Goal: Transaction & Acquisition: Purchase product/service

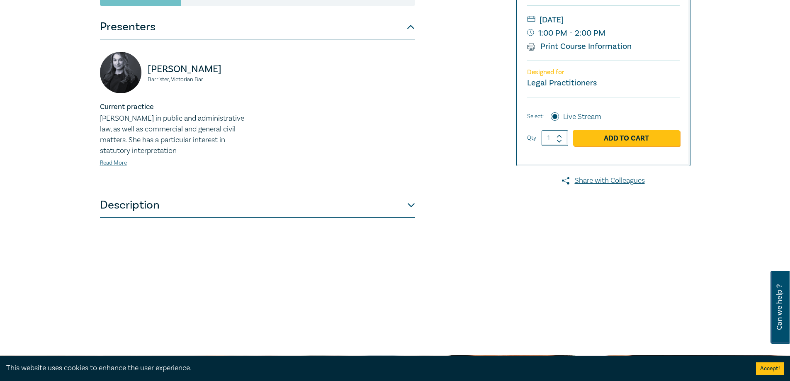
scroll to position [124, 0]
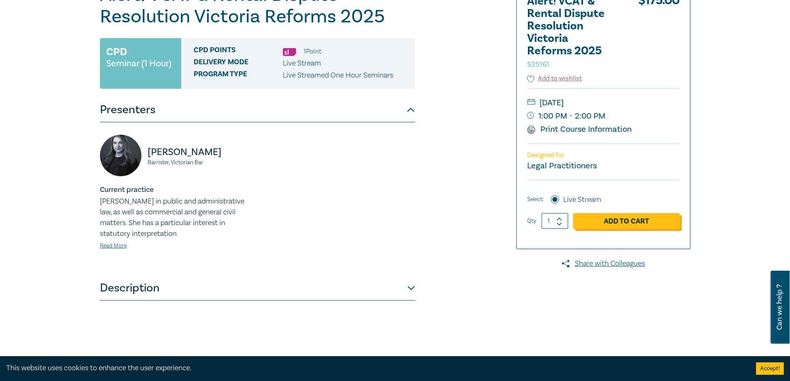
click at [646, 217] on link "Add to Cart" at bounding box center [626, 221] width 107 height 16
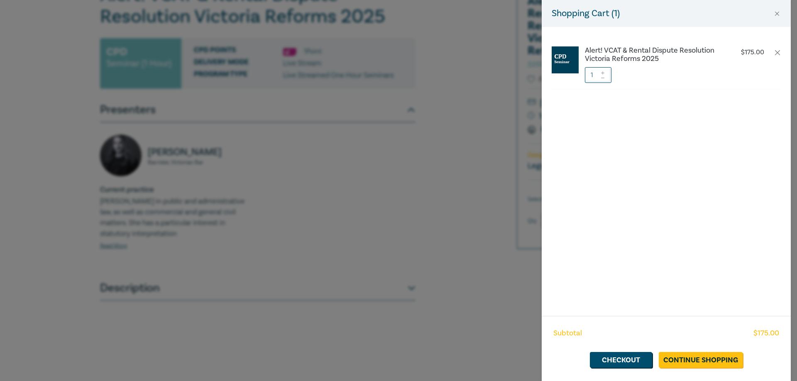
click at [344, 205] on div "Shopping Cart ( 1 ) Alert! VCAT & Rental Dispute Resolution Victoria Reforms 20…" at bounding box center [398, 190] width 797 height 381
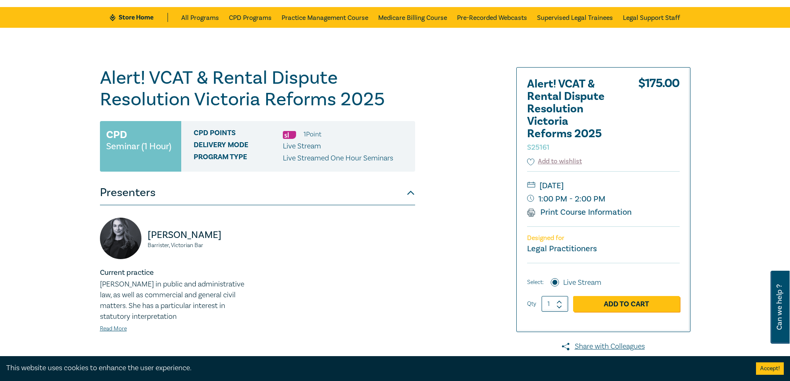
scroll to position [0, 0]
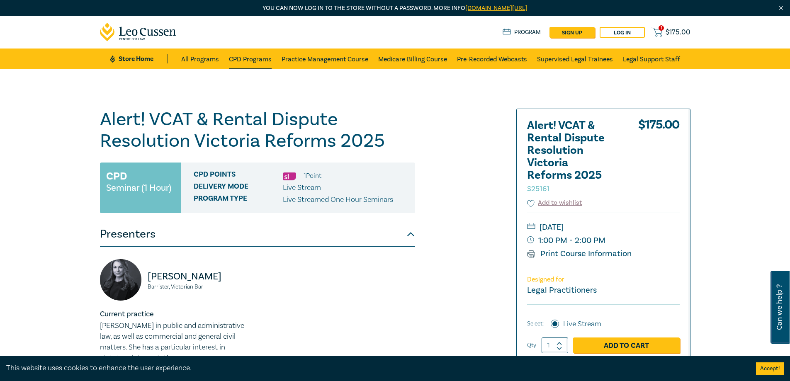
click at [254, 63] on link "CPD Programs" at bounding box center [250, 59] width 43 height 21
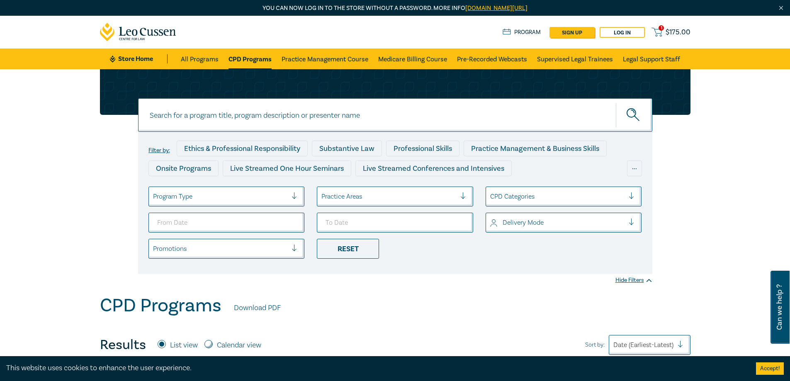
click at [207, 113] on input at bounding box center [395, 115] width 515 height 34
paste input "Contract Law - Penalties, Unfair Contract Terms, and Conduct -"
type input "Contract Law - Penalties, Unfair Contract Terms, and Conduct"
click at [616, 102] on button "submit" at bounding box center [634, 114] width 37 height 25
click at [637, 115] on icon "submit" at bounding box center [634, 115] width 15 height 15
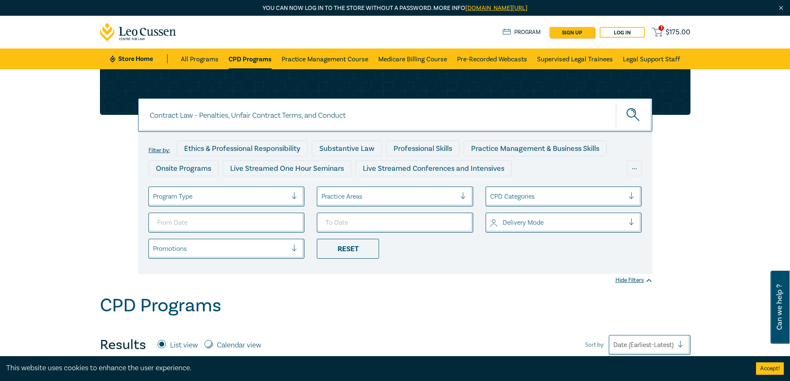
click at [630, 121] on icon "submit" at bounding box center [634, 115] width 15 height 15
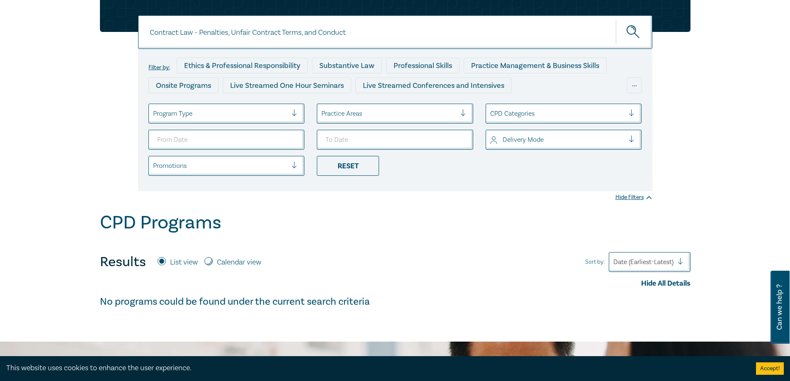
scroll to position [207, 0]
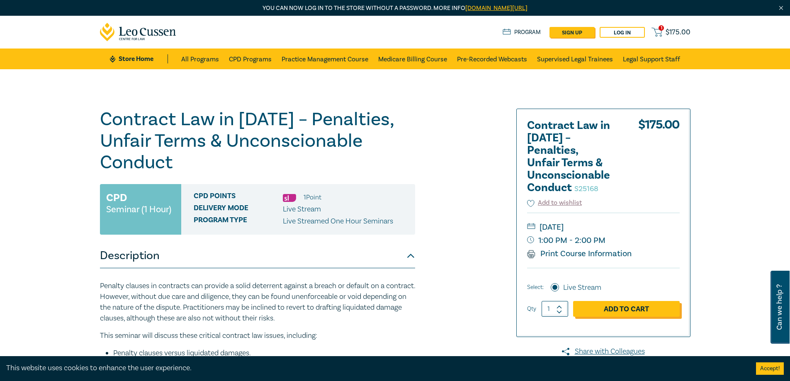
click at [639, 310] on link "Add to Cart" at bounding box center [626, 309] width 107 height 16
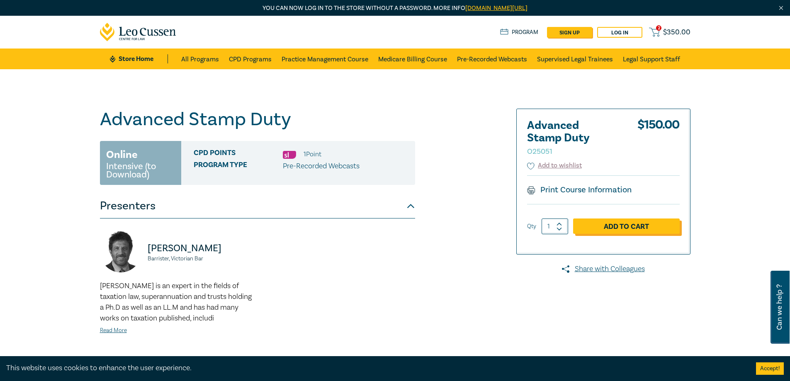
click at [650, 231] on link "Add to Cart" at bounding box center [626, 227] width 107 height 16
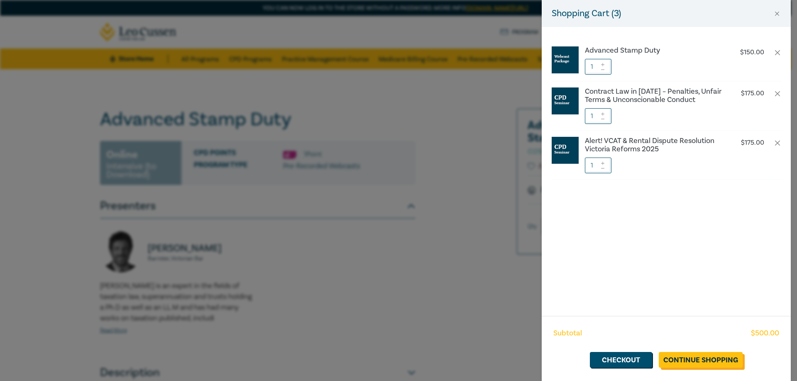
click at [680, 356] on link "Continue Shopping" at bounding box center [700, 360] width 84 height 16
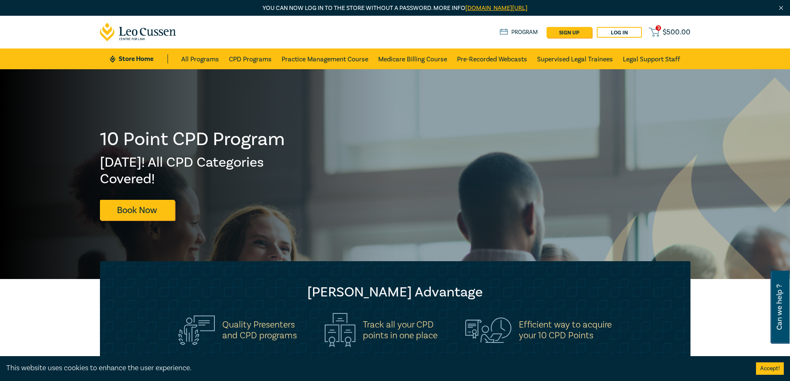
click at [674, 36] on span "$ 500.00" at bounding box center [677, 32] width 28 height 9
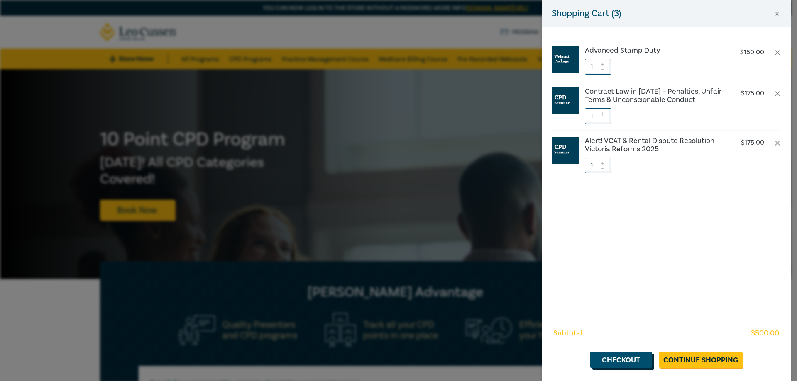
click at [620, 365] on link "Checkout" at bounding box center [621, 360] width 62 height 16
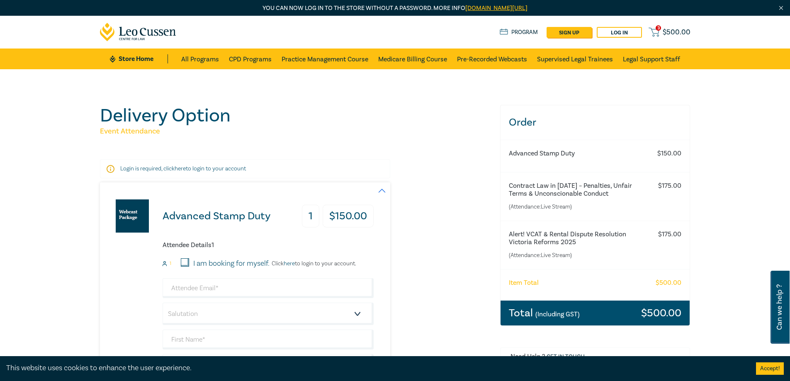
scroll to position [166, 0]
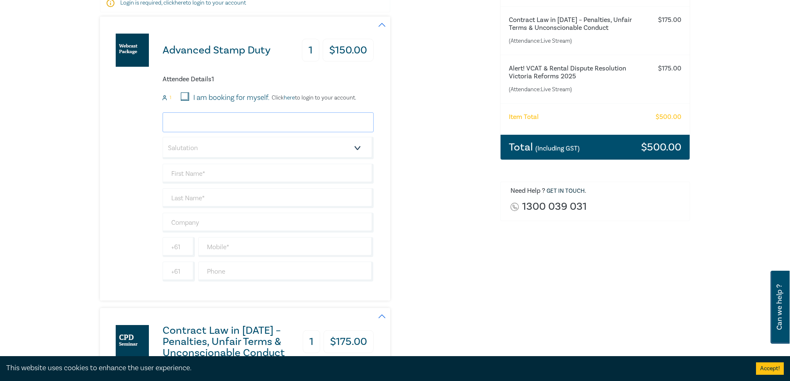
click at [205, 120] on input "email" at bounding box center [268, 122] width 211 height 20
type input "jzajac@nevettford.com.au"
click at [220, 148] on select "Salutation Mr. Mrs. Ms. Miss Dr. Prof. Other" at bounding box center [268, 148] width 211 height 22
select select "Ms."
click at [163, 137] on select "Salutation Mr. Mrs. Ms. Miss Dr. Prof. Other" at bounding box center [268, 148] width 211 height 22
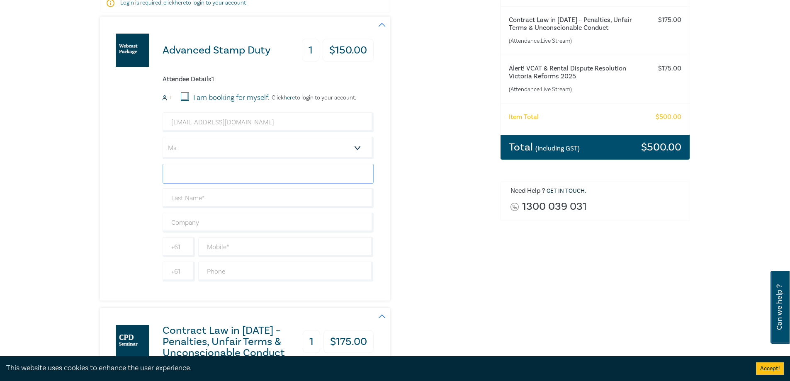
click at [201, 172] on input "text" at bounding box center [268, 174] width 211 height 20
type input "Julia"
click at [198, 195] on input "text" at bounding box center [268, 198] width 211 height 20
type input "Zajac"
click at [225, 221] on input "text" at bounding box center [268, 223] width 211 height 20
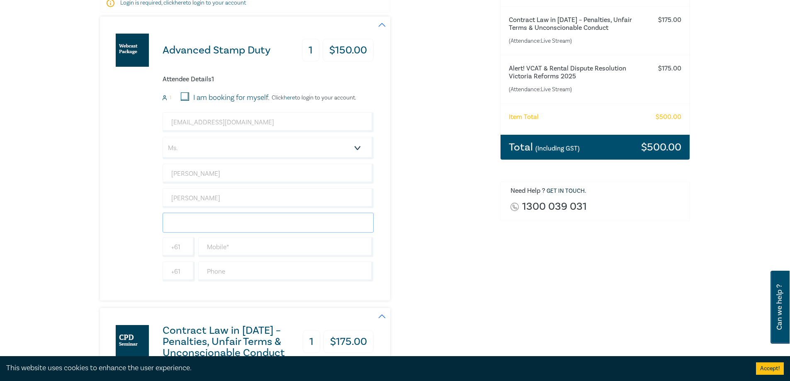
type input "Nevett Ford"
click at [288, 247] on input "text" at bounding box center [286, 247] width 176 height 20
type input "0400362300"
click at [483, 294] on div "Advanced Stamp Duty 1 $ 150.00 Attendee Details 1 1 I am booking for myself. Cl…" at bounding box center [295, 159] width 390 height 284
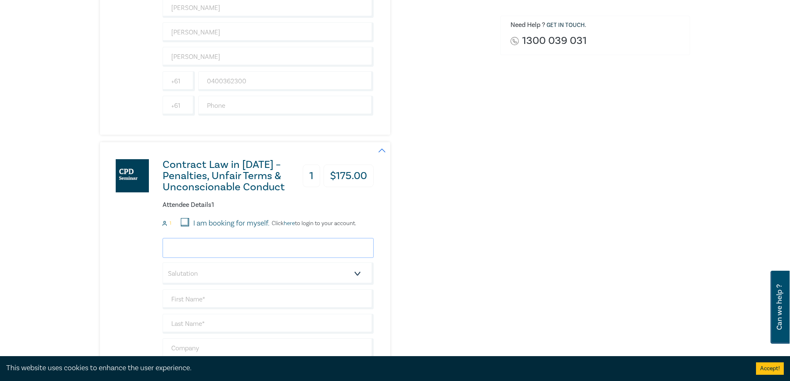
click at [196, 248] on input "email" at bounding box center [268, 248] width 211 height 20
type input "jzajac@nevettford.com.au"
click at [240, 276] on select "Salutation Mr. Mrs. Ms. Miss Dr. Prof. Other" at bounding box center [268, 274] width 211 height 22
select select "Ms."
click at [163, 263] on select "Salutation Mr. Mrs. Ms. Miss Dr. Prof. Other" at bounding box center [268, 274] width 211 height 22
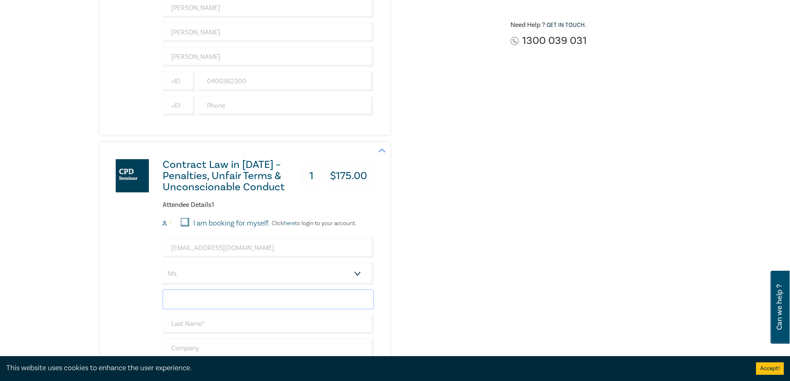
click at [205, 297] on input "text" at bounding box center [268, 300] width 211 height 20
type input "Julia"
click at [229, 327] on input "text" at bounding box center [268, 324] width 211 height 20
type input "Zajac"
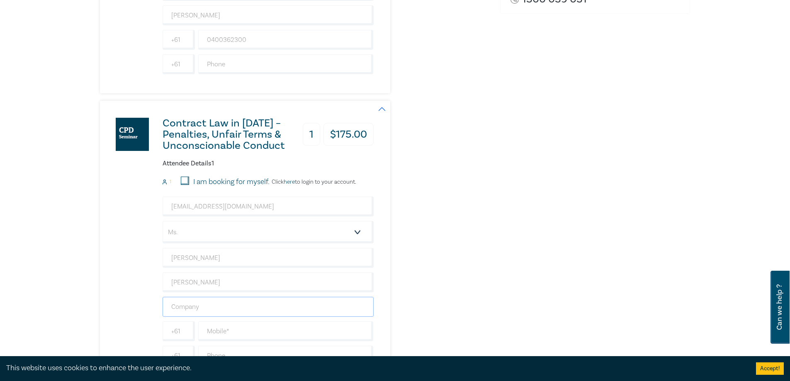
click at [195, 312] on input "text" at bounding box center [268, 307] width 211 height 20
type input "Nevett Ford"
click at [214, 327] on input "text" at bounding box center [286, 332] width 176 height 20
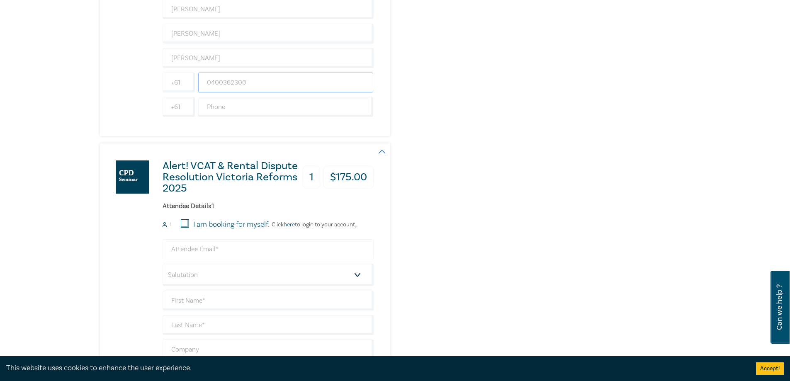
type input "0400362300"
click at [219, 252] on input "email" at bounding box center [268, 249] width 211 height 20
type input "jzajac@nevettford.com.au"
click at [229, 280] on select "Salutation Mr. Mrs. Ms. Miss Dr. Prof. Other" at bounding box center [268, 275] width 211 height 22
select select "Ms."
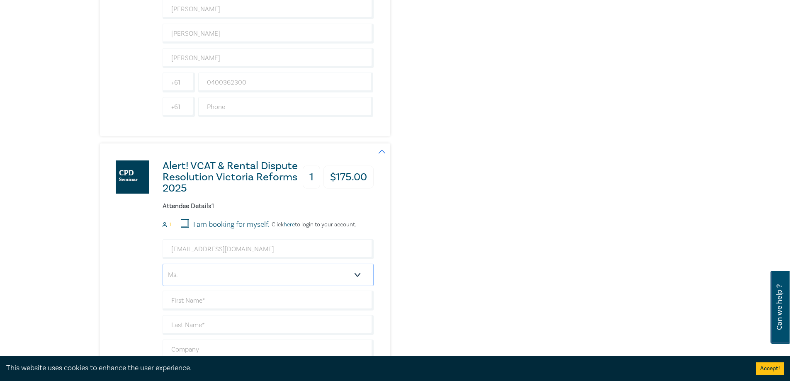
click at [163, 264] on select "Salutation Mr. Mrs. Ms. Miss Dr. Prof. Other" at bounding box center [268, 275] width 211 height 22
click at [205, 296] on input "text" at bounding box center [268, 301] width 211 height 20
type input "Julia"
click at [216, 320] on input "text" at bounding box center [268, 325] width 211 height 20
type input "Zajac"
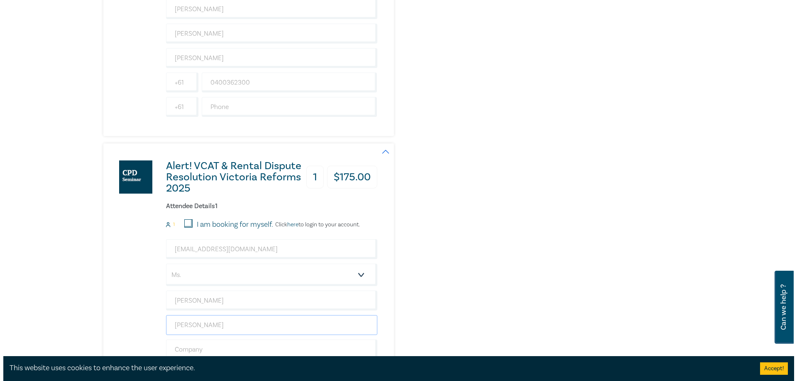
scroll to position [747, 0]
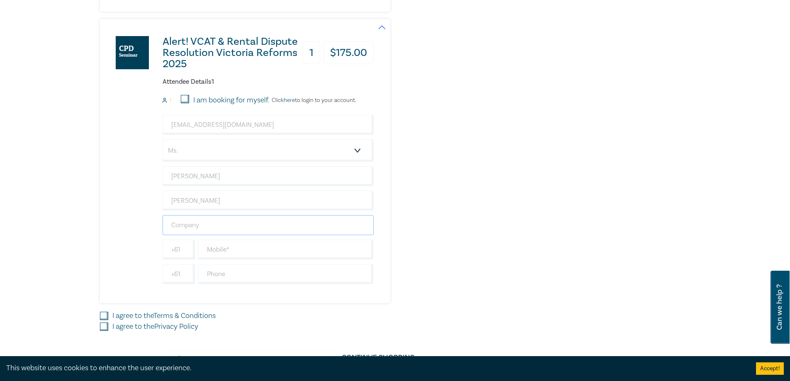
click at [200, 222] on input "text" at bounding box center [268, 225] width 211 height 20
type input "Nevett Ford"
click at [222, 249] on input "text" at bounding box center [286, 250] width 176 height 20
type input "0400362300"
click at [158, 315] on link "Terms & Conditions" at bounding box center [185, 316] width 62 height 10
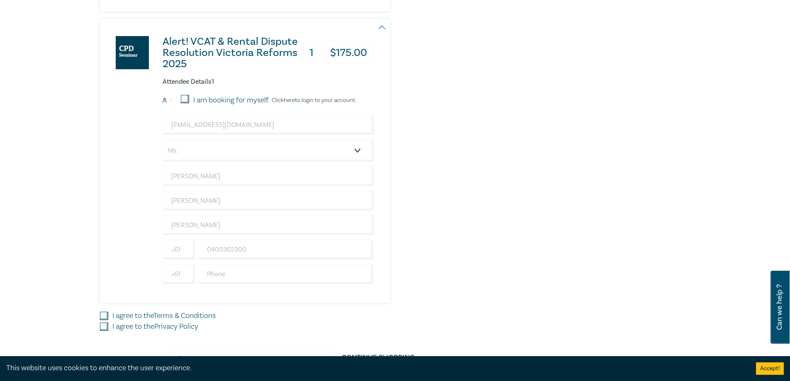
click at [108, 315] on input "I agree to the Terms & Conditions" at bounding box center [104, 316] width 8 height 8
checkbox input "true"
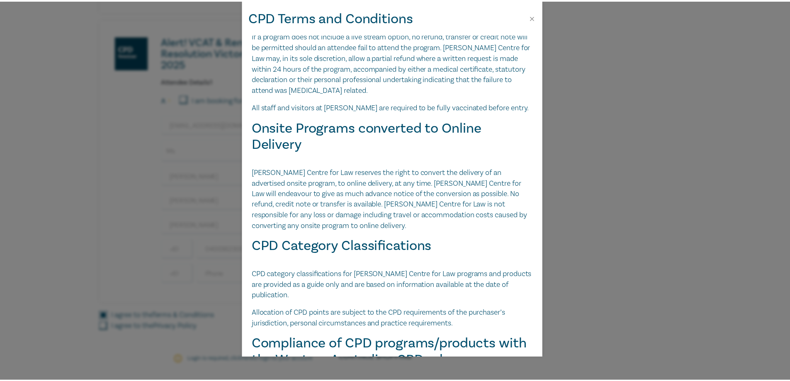
scroll to position [1748, 0]
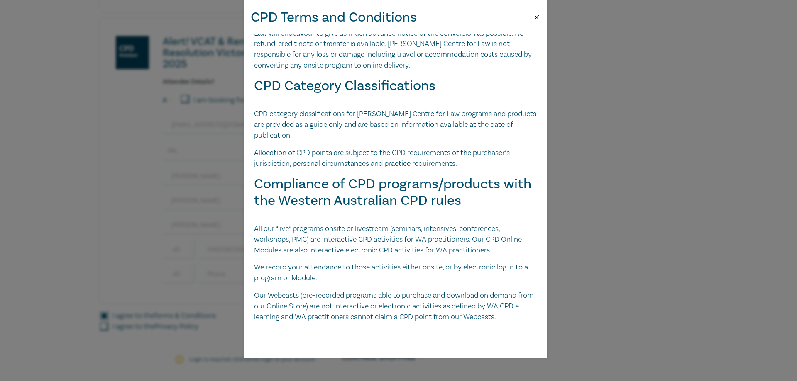
click at [535, 19] on button "Close" at bounding box center [536, 17] width 7 height 7
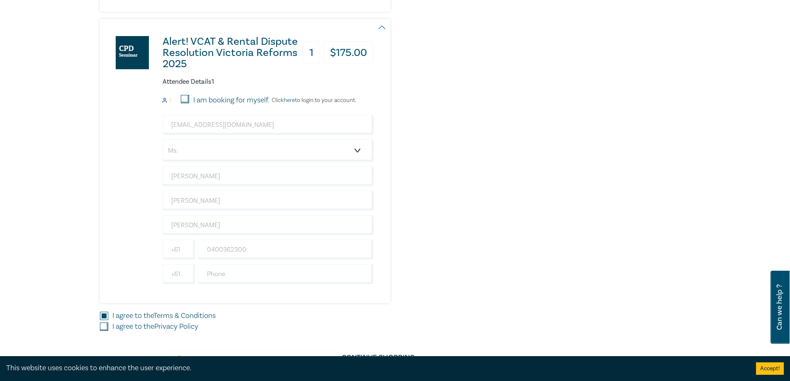
click at [103, 328] on input "I agree to the Privacy Policy" at bounding box center [104, 327] width 8 height 8
checkbox input "true"
click at [768, 366] on button "Accept!" at bounding box center [770, 369] width 28 height 12
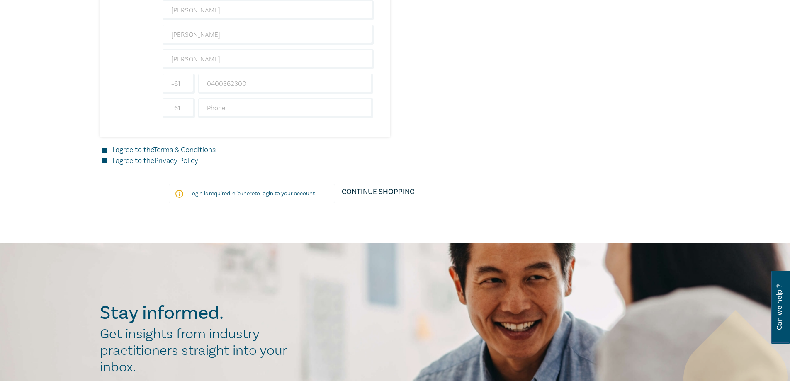
scroll to position [954, 0]
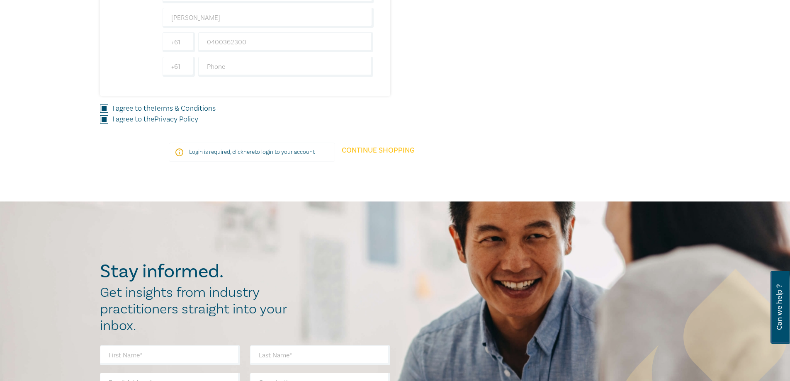
click at [382, 146] on link "Continue Shopping" at bounding box center [378, 154] width 86 height 23
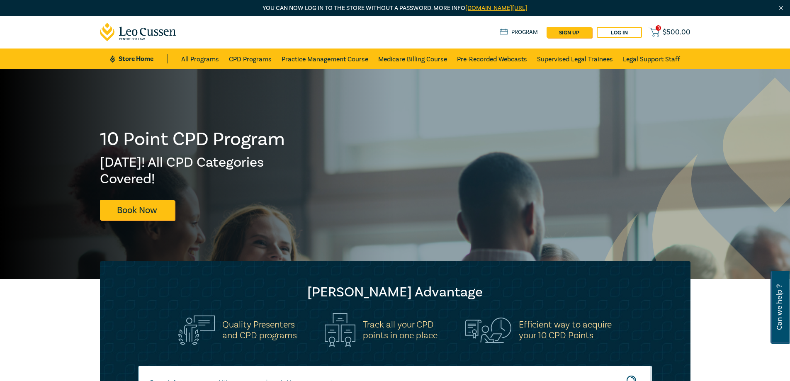
click at [683, 37] on span "$ 500.00" at bounding box center [677, 32] width 28 height 9
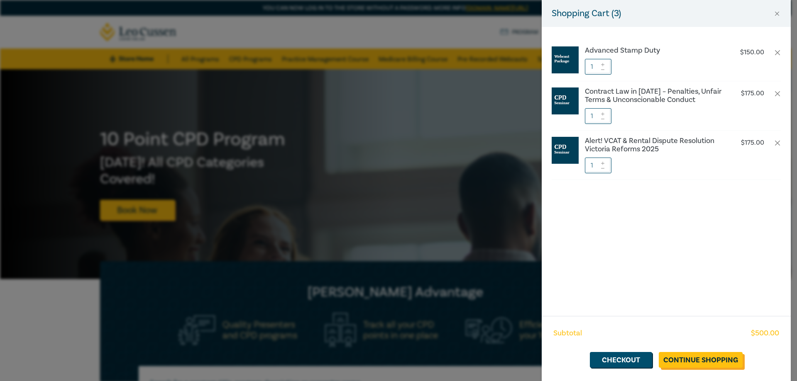
click at [683, 361] on link "Continue Shopping" at bounding box center [700, 360] width 84 height 16
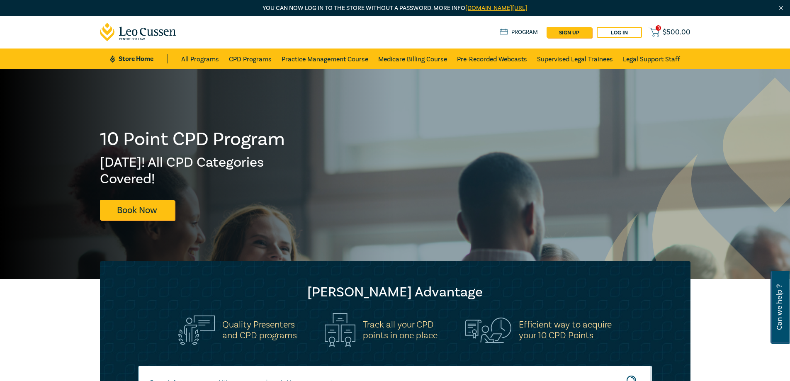
click at [680, 37] on span "$ 500.00" at bounding box center [677, 32] width 28 height 9
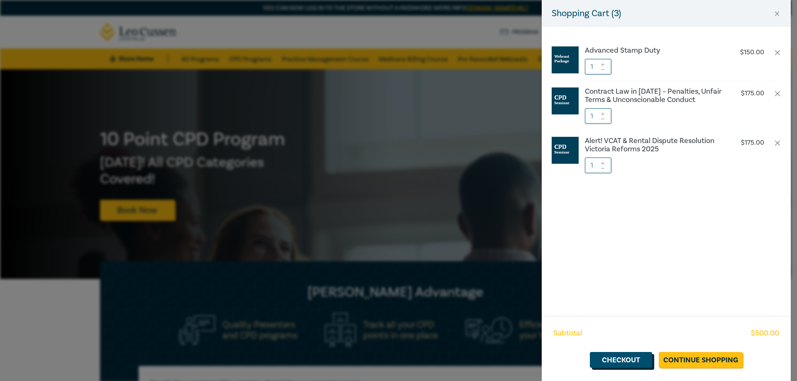
click at [617, 358] on link "Checkout" at bounding box center [621, 360] width 62 height 16
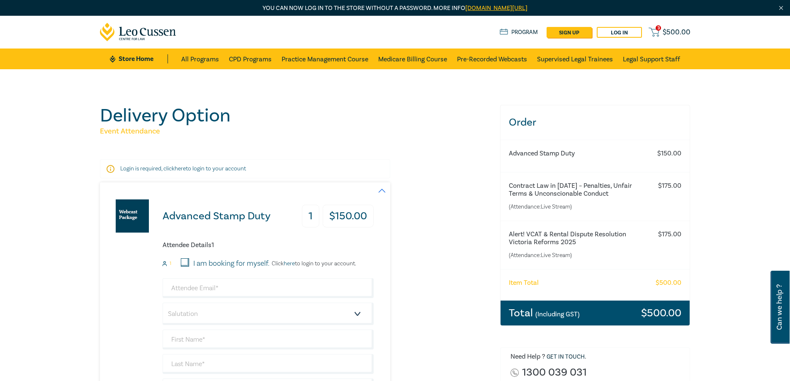
click at [171, 167] on p "Login is required, click here to login to your account" at bounding box center [245, 169] width 250 height 8
click at [108, 167] on icon at bounding box center [111, 169] width 8 height 8
click at [253, 263] on label "I am booking for myself." at bounding box center [231, 263] width 76 height 11
click at [189, 263] on input "I am booking for myself." at bounding box center [185, 262] width 8 height 8
checkbox input "true"
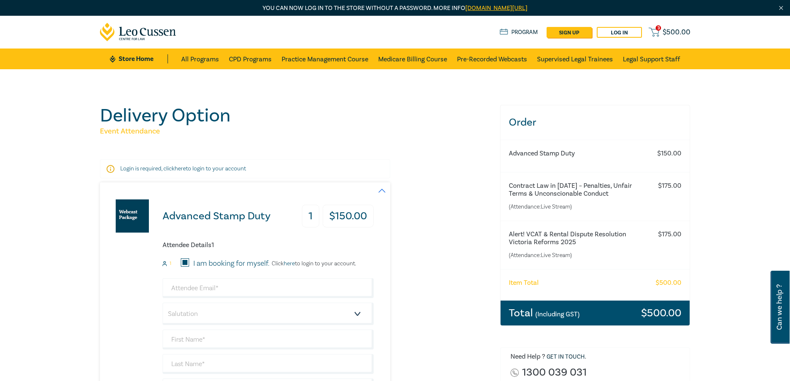
click at [295, 266] on link "here" at bounding box center [289, 263] width 11 height 7
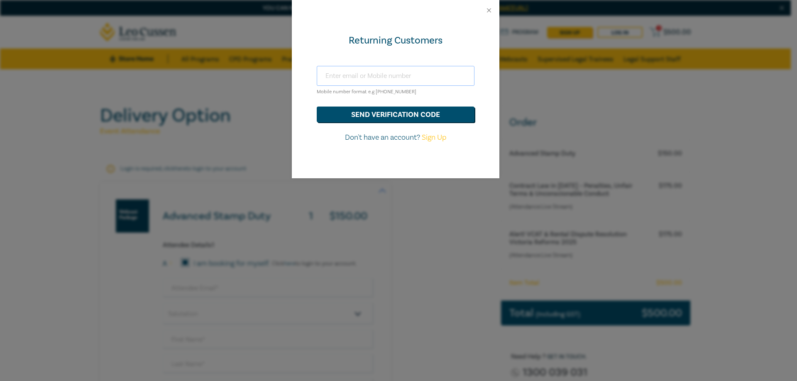
click at [345, 78] on input "text" at bounding box center [396, 76] width 158 height 20
click at [434, 141] on link "Sign Up" at bounding box center [434, 138] width 24 height 10
select select "AU"
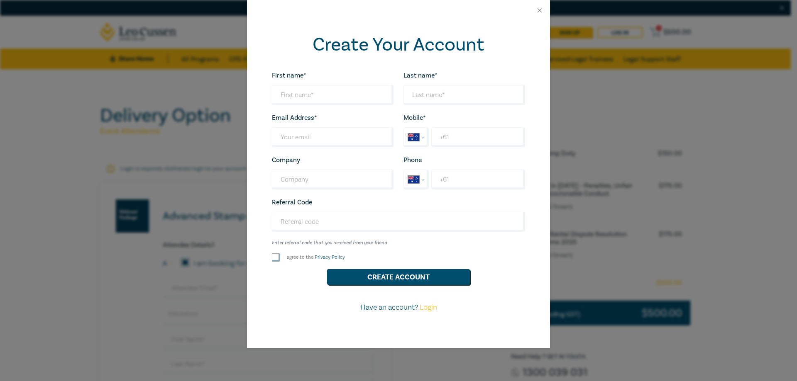
click at [302, 85] on div "First name* Looks good!" at bounding box center [333, 87] width 132 height 35
click at [327, 107] on div "First name* Looks good! Last name* Looks good! Email Address* Wrong Email Addre…" at bounding box center [398, 195] width 263 height 250
click at [323, 96] on input "First name*" at bounding box center [333, 95] width 122 height 20
type input "Julia"
type input "Zajac"
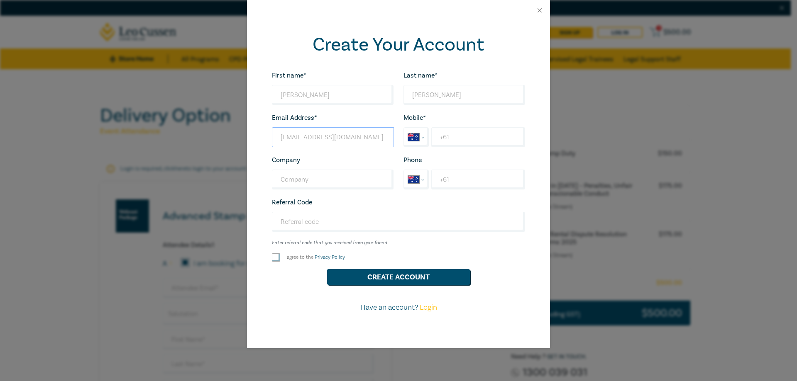
type input "[EMAIL_ADDRESS][DOMAIN_NAME]"
click at [460, 127] on div "Mobile* International Afghanistan Åland Islands Albania Algeria American Samoa …" at bounding box center [464, 129] width 132 height 35
click at [456, 139] on input "+61" at bounding box center [478, 137] width 94 height 20
type input "+61 04000362300"
click at [335, 183] on input "Company" at bounding box center [333, 180] width 122 height 20
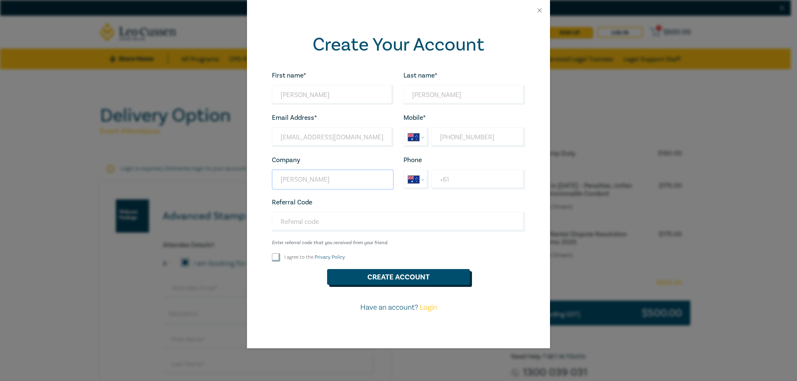
type input "Nevett Ford"
click at [373, 281] on button "Create Account" at bounding box center [398, 277] width 143 height 16
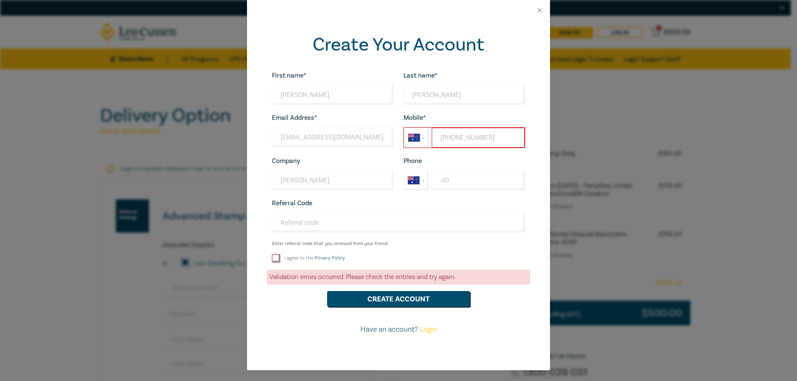
click at [451, 140] on input "+61 04000362300" at bounding box center [478, 138] width 93 height 20
type input "+61 4000362300"
click at [273, 260] on input "I agree to the Privacy Policy" at bounding box center [276, 258] width 8 height 8
checkbox input "true"
click at [349, 310] on div "First name* Julia Looks good! Last name* Zajac Looks good! Email Address* jzaja…" at bounding box center [398, 206] width 263 height 272
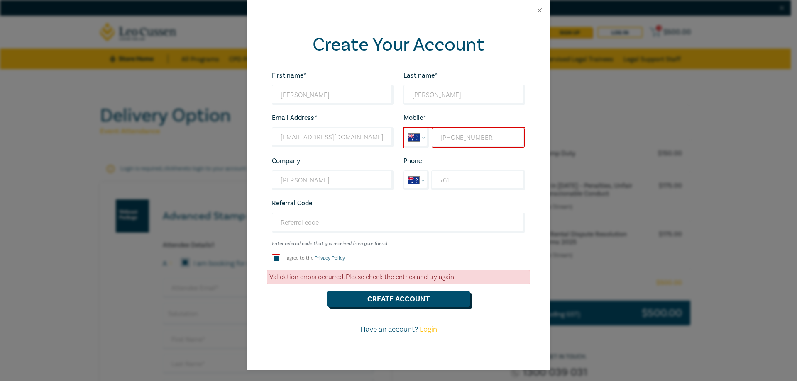
click at [354, 300] on button "Create Account" at bounding box center [398, 299] width 143 height 16
click at [468, 134] on input "+61 4000362300" at bounding box center [478, 138] width 93 height 20
drag, startPoint x: 463, startPoint y: 139, endPoint x: 464, endPoint y: 106, distance: 32.8
click at [463, 138] on input "+61 4000362300" at bounding box center [478, 138] width 93 height 20
type input "+61 400 362 300"
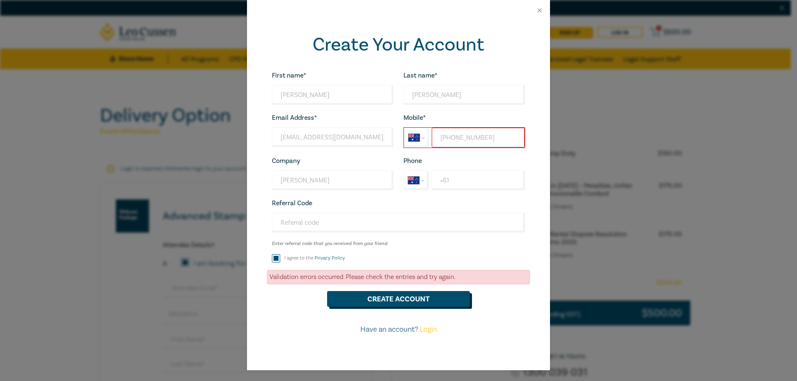
click at [437, 302] on button "Create Account" at bounding box center [398, 299] width 143 height 16
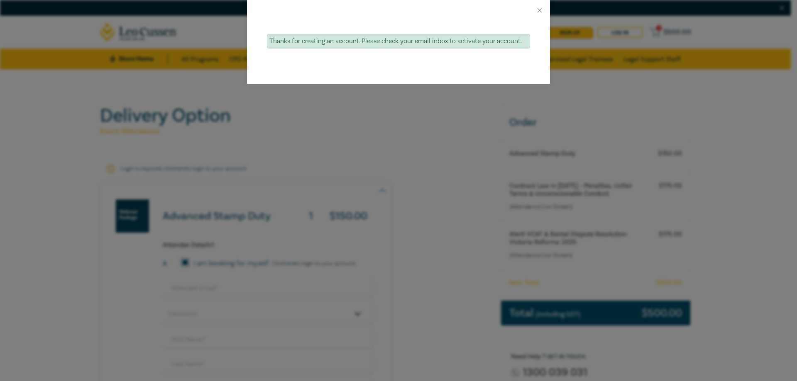
click at [477, 48] on div "Thanks for creating an account. Please check your email inbox to activate your …" at bounding box center [398, 41] width 263 height 15
click at [541, 6] on div at bounding box center [398, 10] width 303 height 21
click at [541, 8] on button "Close" at bounding box center [539, 10] width 7 height 7
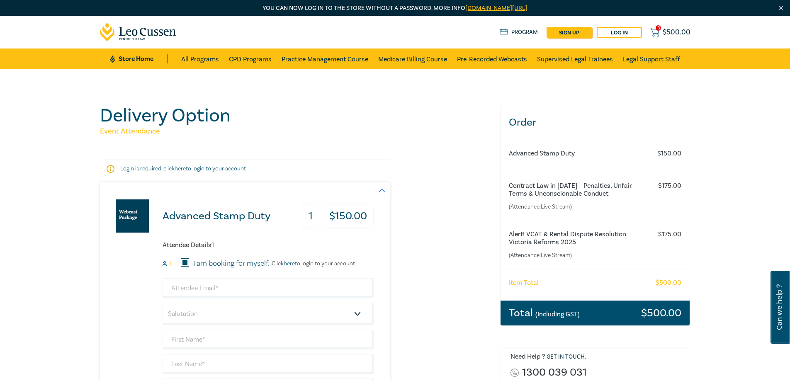
click at [129, 171] on p "Login is required, click here to login to your account" at bounding box center [245, 169] width 250 height 8
click at [182, 171] on link "here" at bounding box center [180, 168] width 11 height 7
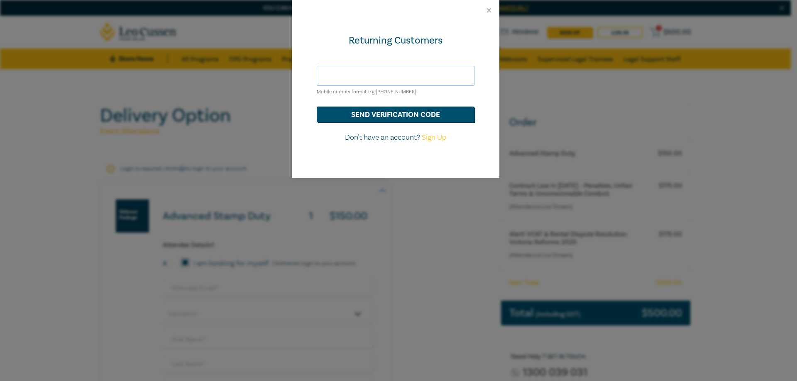
click at [342, 76] on input "text" at bounding box center [396, 76] width 158 height 20
type input "j"
type input "0400362300"
click at [438, 117] on button "send verification code" at bounding box center [396, 115] width 158 height 16
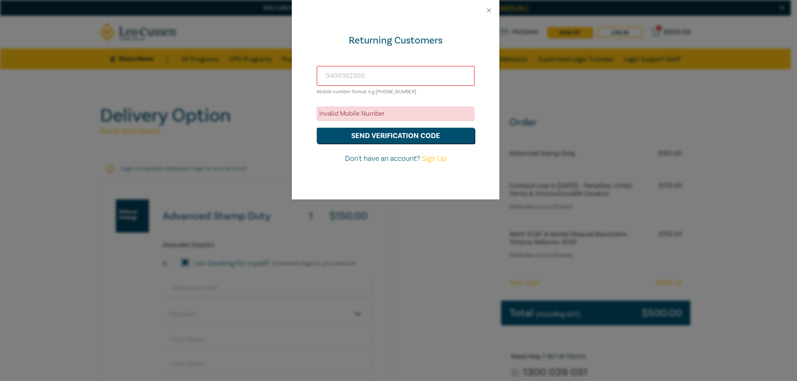
click at [432, 68] on input "0400362300" at bounding box center [396, 76] width 158 height 20
click at [488, 8] on button "Close" at bounding box center [488, 10] width 7 height 7
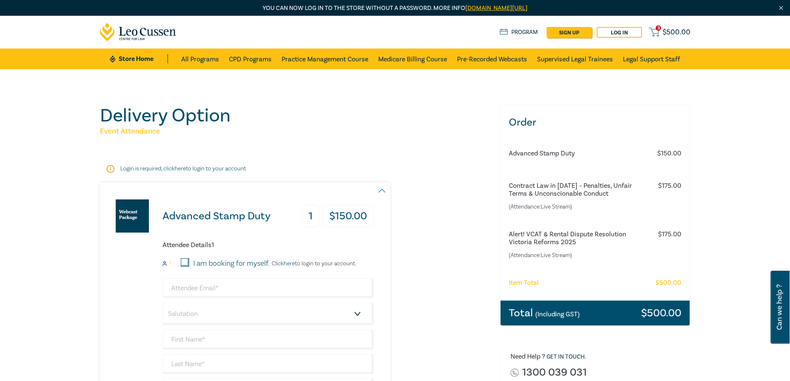
click at [573, 32] on link "sign up" at bounding box center [569, 32] width 45 height 11
select select "AU"
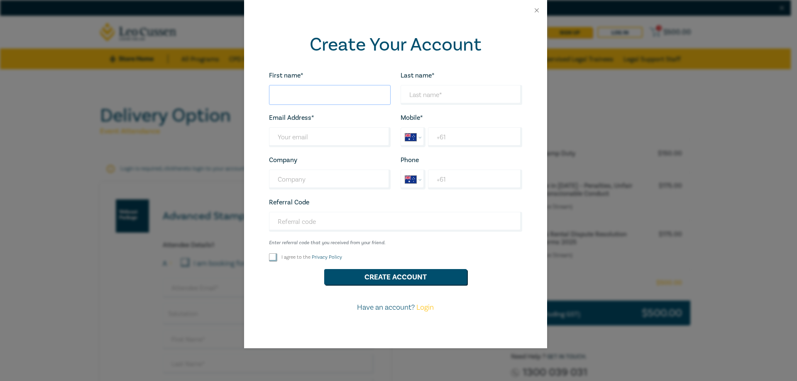
click at [273, 89] on input "First name*" at bounding box center [330, 95] width 122 height 20
type input "Julia"
click at [422, 94] on input "Last name*" at bounding box center [461, 95] width 122 height 20
type input "Zajac"
click at [304, 141] on input "Last name*" at bounding box center [330, 137] width 122 height 20
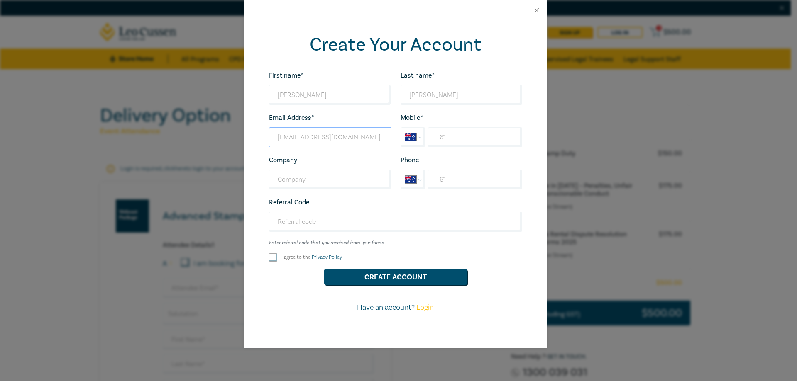
type input "jzajac@nevettford.com.au"
click at [447, 139] on input "+61" at bounding box center [475, 137] width 94 height 20
type input "+61 0400 362 300"
click at [312, 185] on input "Company" at bounding box center [330, 180] width 122 height 20
type input "Nevett Ford"
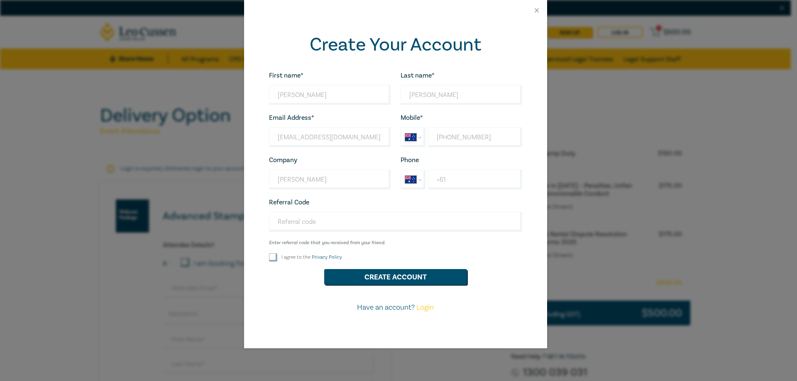
click at [278, 259] on div "I agree to the Privacy Policy" at bounding box center [330, 258] width 122 height 8
click at [271, 257] on input "I agree to the Privacy Policy" at bounding box center [273, 258] width 8 height 8
checkbox input "true"
click at [390, 281] on button "Create Account" at bounding box center [395, 277] width 143 height 16
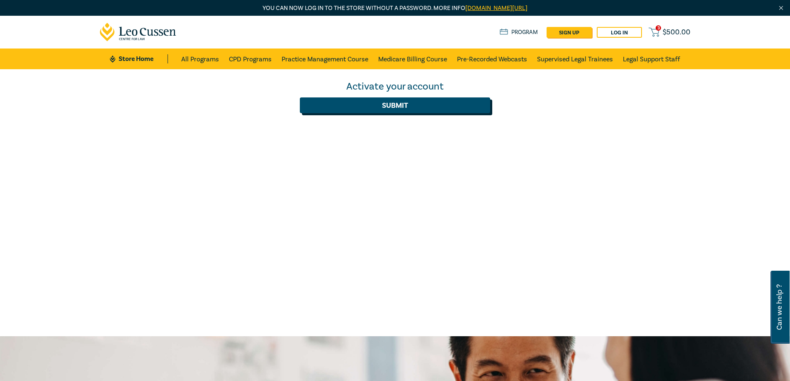
click at [376, 107] on button "Submit" at bounding box center [395, 106] width 190 height 16
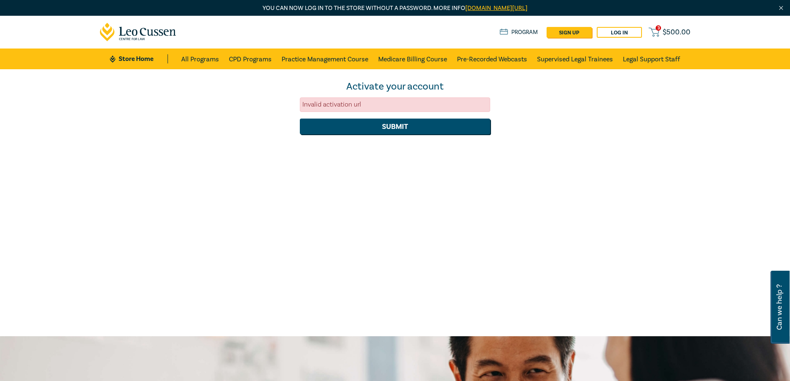
click at [385, 105] on div "Invalid activation url" at bounding box center [395, 105] width 190 height 15
drag, startPoint x: 452, startPoint y: 100, endPoint x: 471, endPoint y: 99, distance: 19.1
click at [469, 100] on div "Invalid activation url" at bounding box center [395, 105] width 190 height 15
click at [391, 113] on form "Activate your account Invalid activation url Submit" at bounding box center [395, 107] width 190 height 54
click at [396, 125] on button "Submit" at bounding box center [395, 127] width 190 height 16
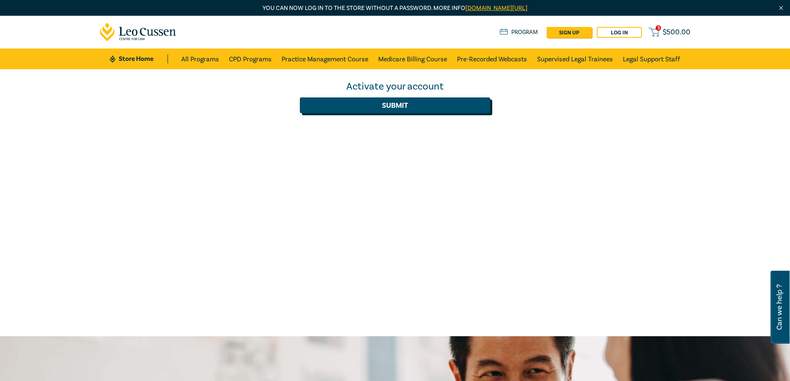
click at [397, 104] on button "Submit" at bounding box center [395, 106] width 190 height 16
click at [390, 111] on button "Submit" at bounding box center [395, 106] width 190 height 16
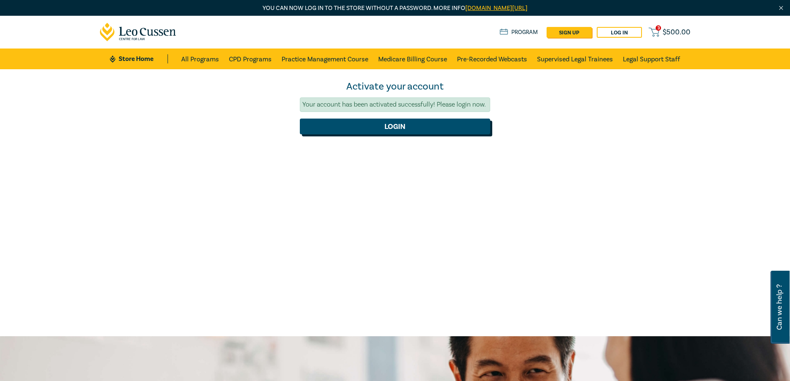
click at [360, 122] on button "Login" at bounding box center [395, 127] width 190 height 16
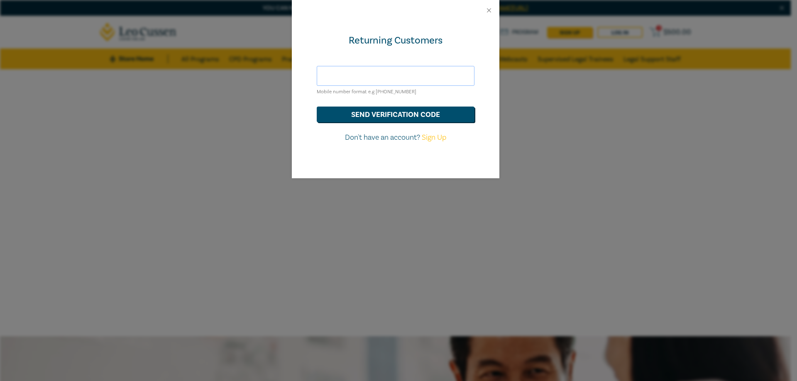
drag, startPoint x: 351, startPoint y: 80, endPoint x: 373, endPoint y: 82, distance: 22.1
click at [351, 80] on input "text" at bounding box center [396, 76] width 158 height 20
click at [410, 112] on button "send verification code" at bounding box center [396, 115] width 158 height 16
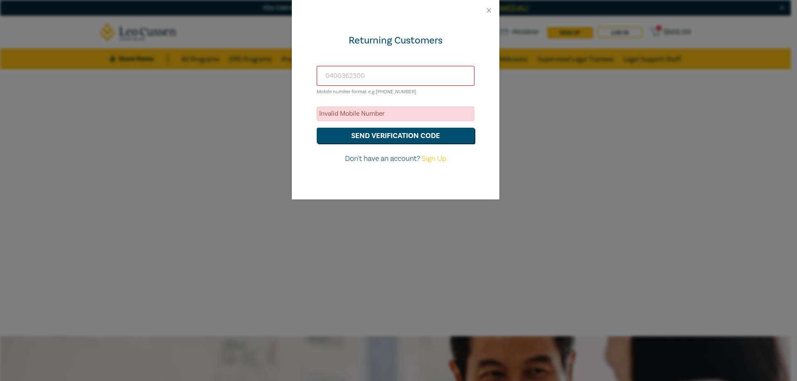
drag, startPoint x: 312, startPoint y: 78, endPoint x: 0, endPoint y: 78, distance: 312.0
click at [0, 78] on div "Returning Customers [PHONE_NUMBER] Mobile number format e.g [PHONE_NUMBER] Inva…" at bounding box center [398, 190] width 797 height 381
type input "[EMAIL_ADDRESS][DOMAIN_NAME]"
click at [394, 132] on button "send verification code" at bounding box center [396, 136] width 158 height 16
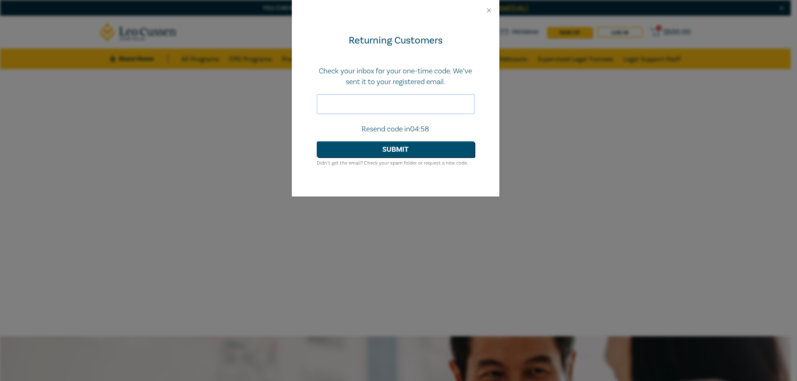
click at [400, 100] on input "text" at bounding box center [396, 104] width 158 height 20
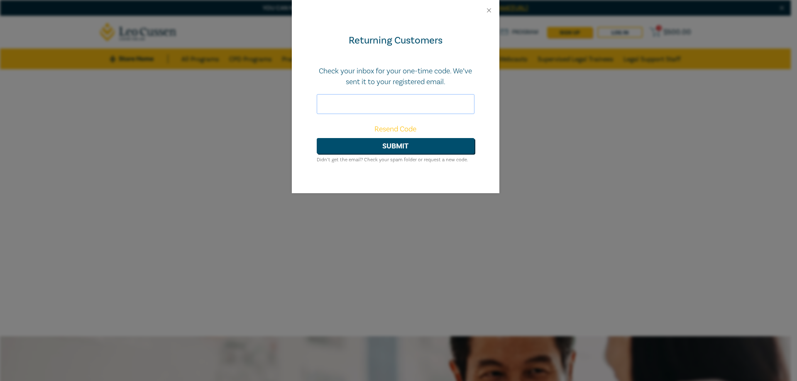
click at [376, 105] on input "text" at bounding box center [396, 104] width 158 height 20
click at [362, 144] on button "Submit" at bounding box center [396, 146] width 158 height 16
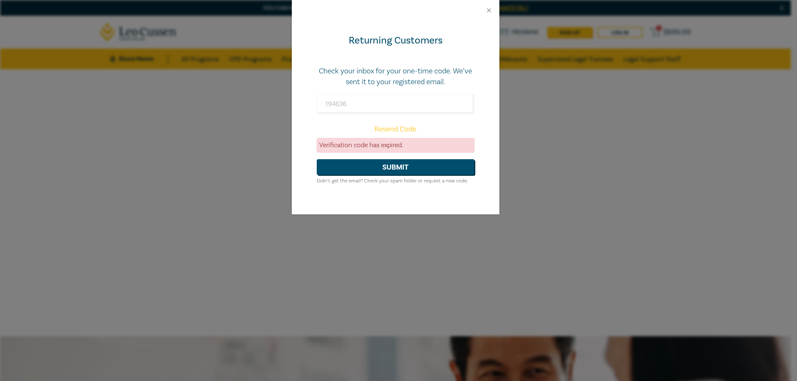
click at [404, 131] on link "Resend Code" at bounding box center [395, 129] width 42 height 10
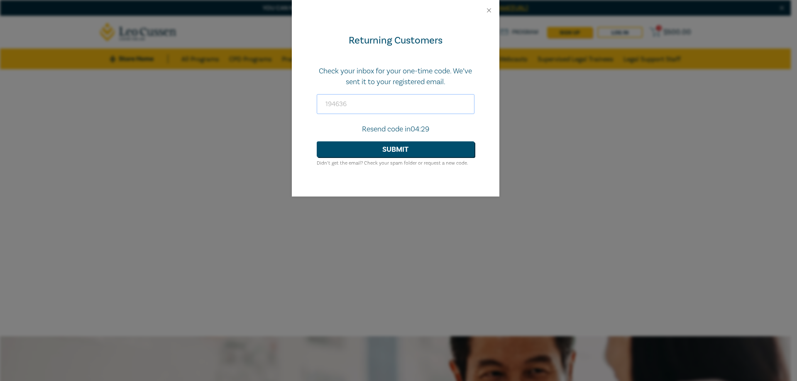
click at [383, 103] on input "194636" at bounding box center [396, 104] width 158 height 20
click at [375, 88] on div "Returning Customers Check your inbox for your one-time code. We’ve sent it to y…" at bounding box center [395, 109] width 207 height 176
click at [376, 102] on input "194636" at bounding box center [396, 104] width 158 height 20
click at [337, 107] on input "194636" at bounding box center [396, 104] width 158 height 20
click at [360, 104] on input "194636" at bounding box center [396, 104] width 158 height 20
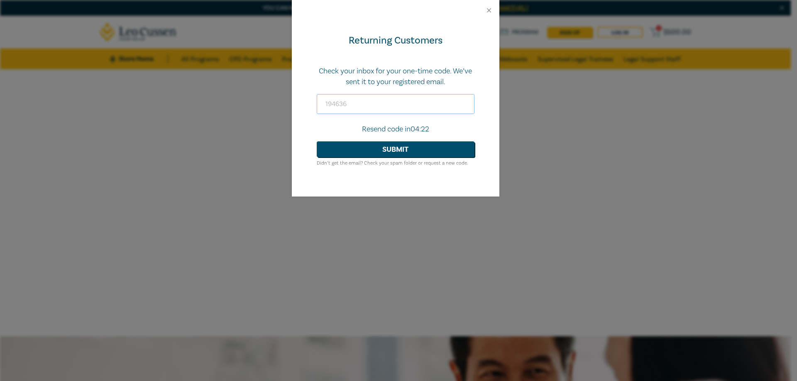
drag, startPoint x: 315, startPoint y: 105, endPoint x: 283, endPoint y: 107, distance: 32.8
click at [283, 107] on div "Returning Customers Check your inbox for your one-time code. We’ve sent it to y…" at bounding box center [398, 190] width 797 height 381
type input "689472"
click at [376, 151] on button "Submit" at bounding box center [396, 149] width 158 height 16
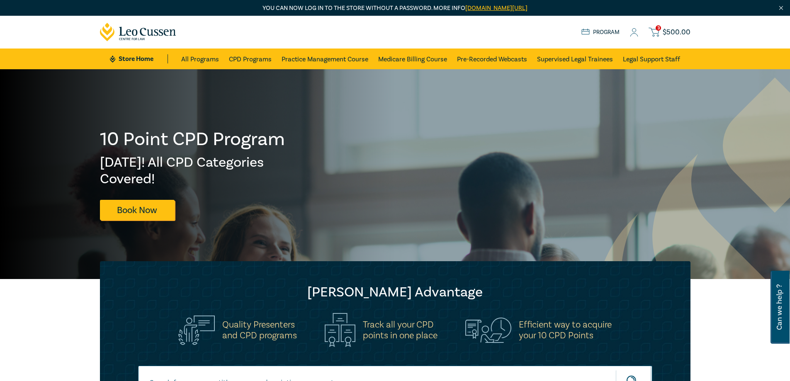
click at [659, 33] on icon at bounding box center [654, 32] width 10 height 10
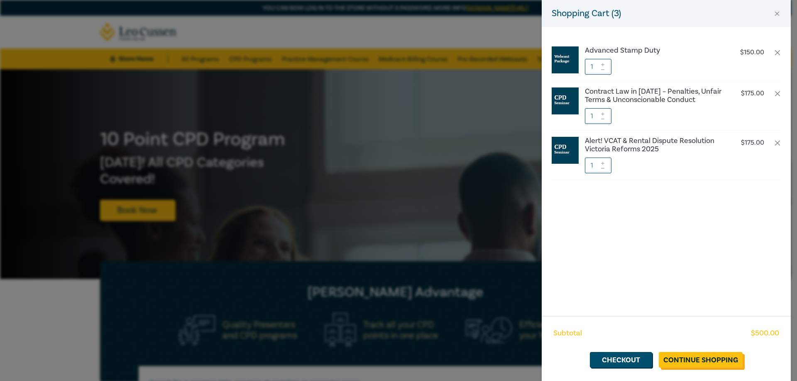
click at [703, 353] on link "Continue Shopping" at bounding box center [700, 360] width 84 height 16
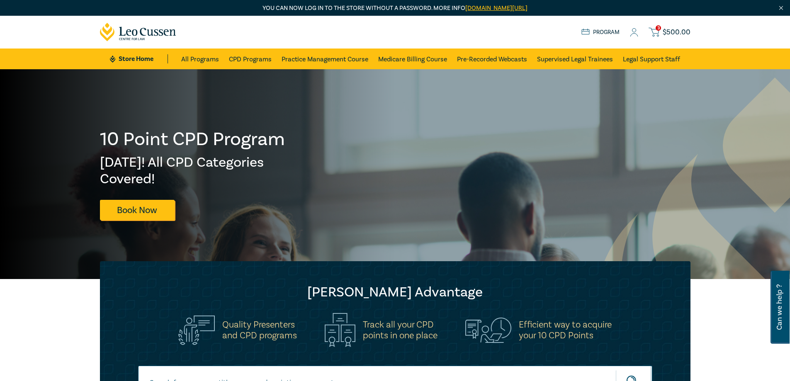
click at [673, 37] on span "$ 500.00" at bounding box center [677, 32] width 28 height 9
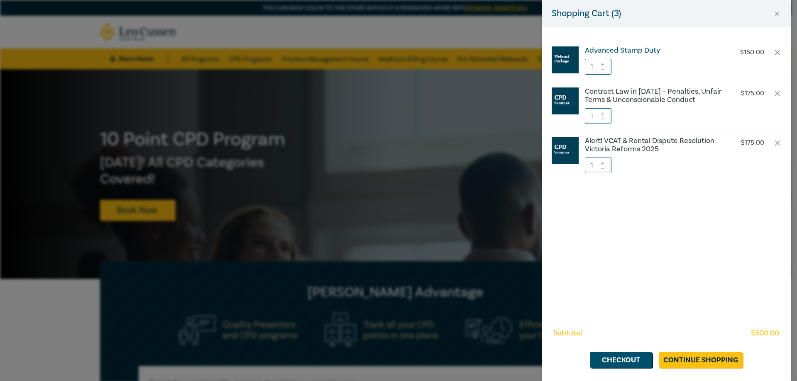
click at [653, 48] on h6 "Advanced Stamp Duty" at bounding box center [654, 50] width 138 height 8
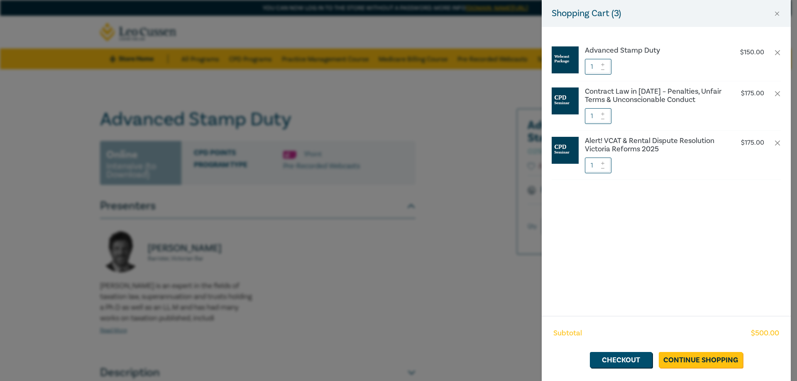
click at [324, 290] on div "Shopping Cart ( 3 ) Advanced Stamp Duty $ 150.00 1 Contract Law in [DATE] – Pen…" at bounding box center [398, 190] width 797 height 381
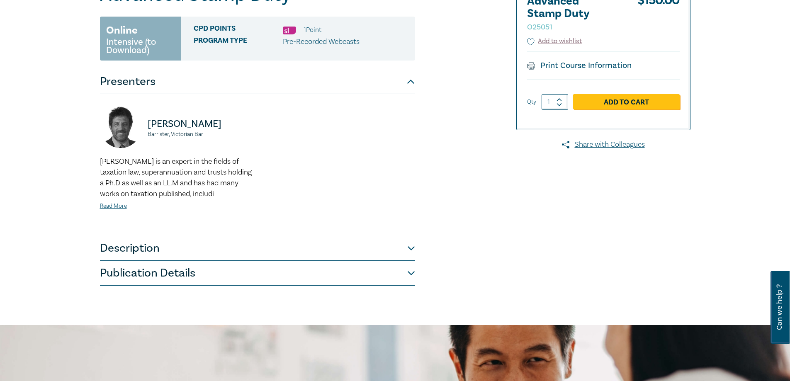
scroll to position [166, 0]
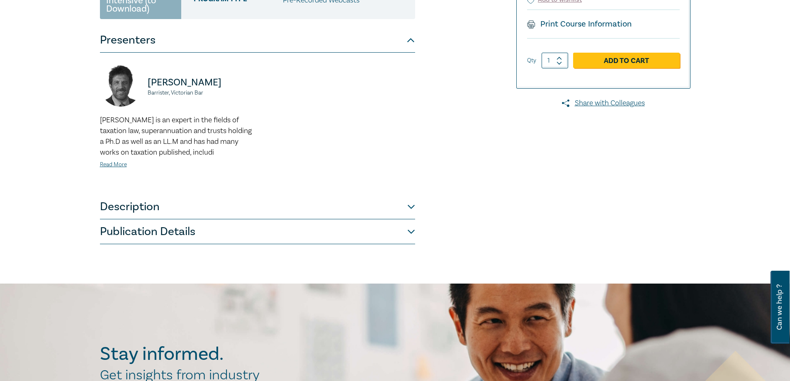
click at [156, 229] on button "Publication Details" at bounding box center [257, 231] width 315 height 25
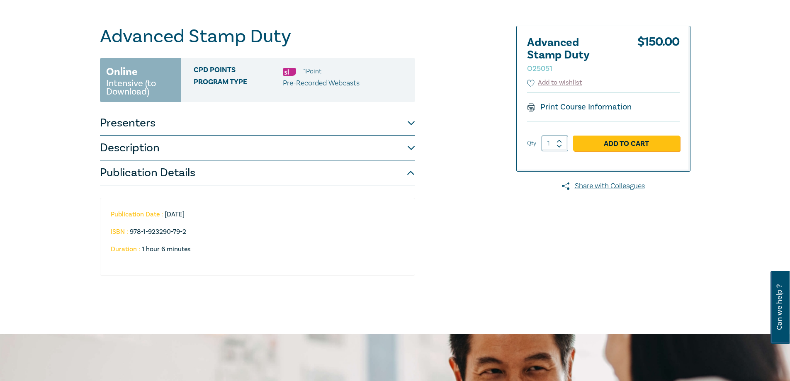
scroll to position [0, 0]
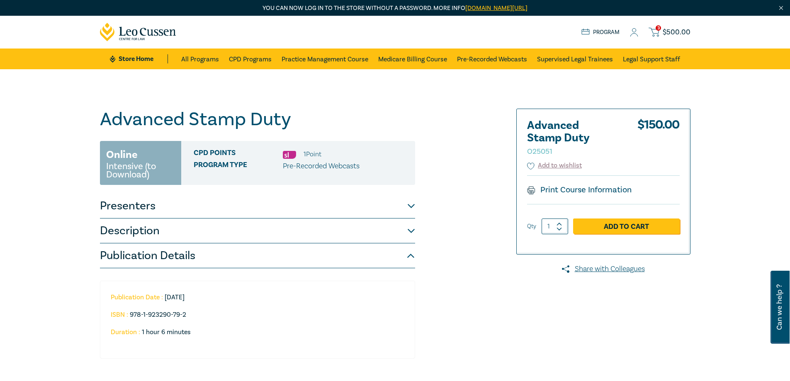
click at [585, 195] on div "Print Course Information" at bounding box center [603, 190] width 153 height 29
click at [672, 32] on span "$ 500.00" at bounding box center [677, 32] width 28 height 9
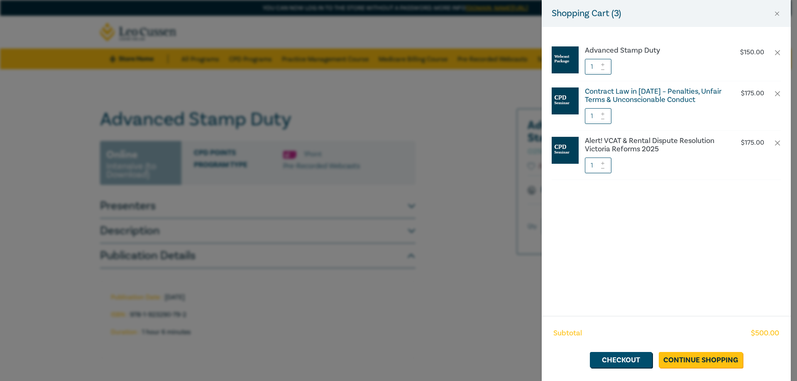
click at [618, 91] on h6 "Contract Law in 2025 – Penalties, Unfair Terms & Unconscionable Conduct" at bounding box center [654, 96] width 138 height 17
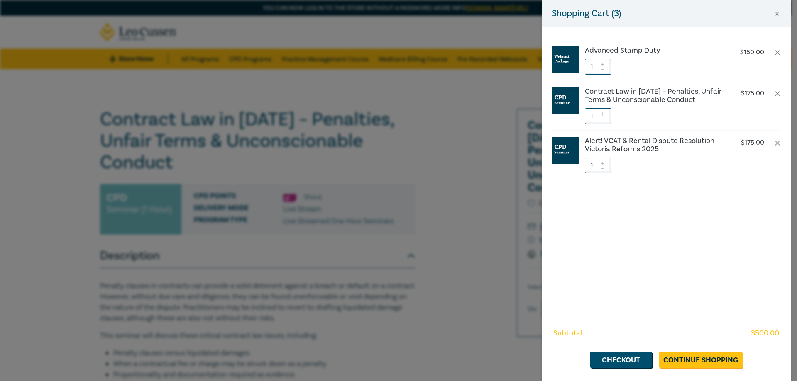
click at [397, 274] on div "Shopping Cart ( 3 ) Advanced Stamp Duty $ 150.00 1 Contract Law in 2025 – Penal…" at bounding box center [398, 190] width 797 height 381
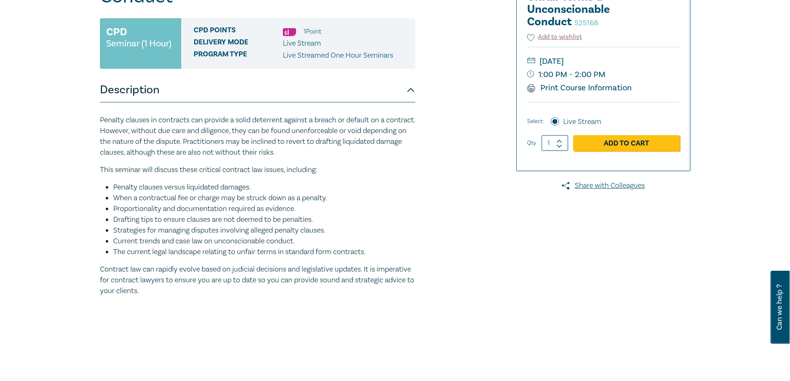
scroll to position [83, 0]
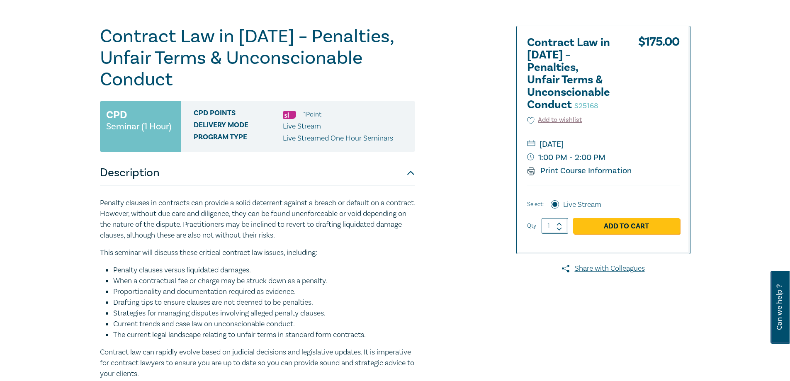
click at [564, 208] on label "Live Stream" at bounding box center [582, 205] width 38 height 11
click at [559, 208] on input "Live Stream" at bounding box center [555, 204] width 8 height 8
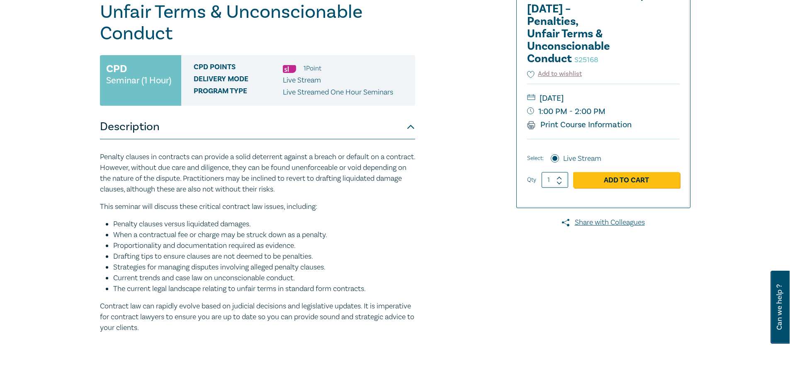
scroll to position [0, 0]
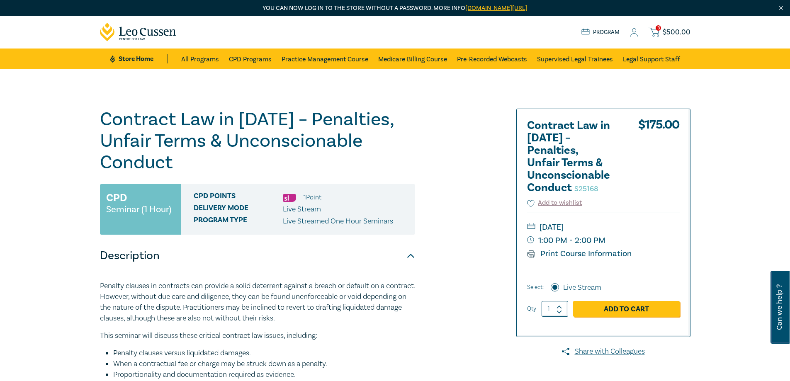
click at [684, 32] on span "$ 500.00" at bounding box center [677, 32] width 28 height 9
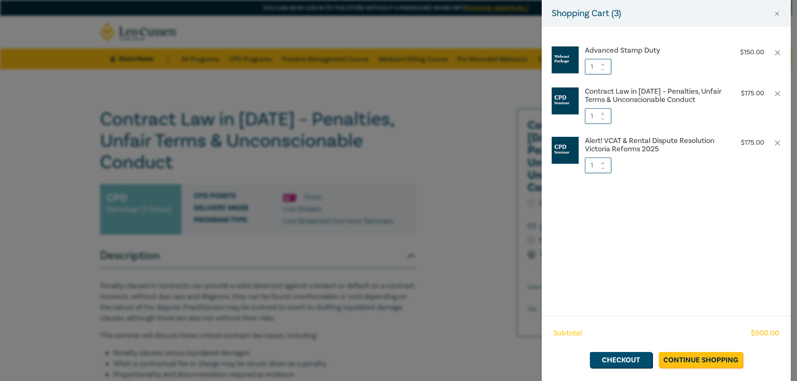
click at [557, 59] on img at bounding box center [564, 59] width 27 height 27
click at [601, 52] on h6 "Advanced Stamp Duty" at bounding box center [654, 50] width 138 height 8
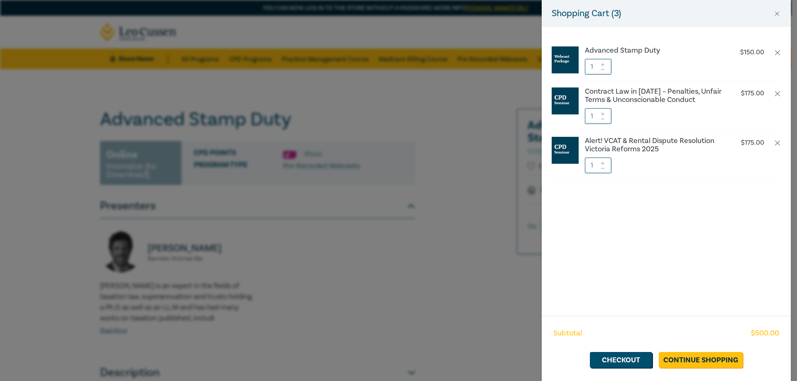
drag, startPoint x: 247, startPoint y: 195, endPoint x: 236, endPoint y: 194, distance: 11.3
click at [247, 194] on div "Shopping Cart ( 3 ) Advanced Stamp Duty $ 150.00 1 Contract Law in 2025 – Penal…" at bounding box center [398, 190] width 797 height 381
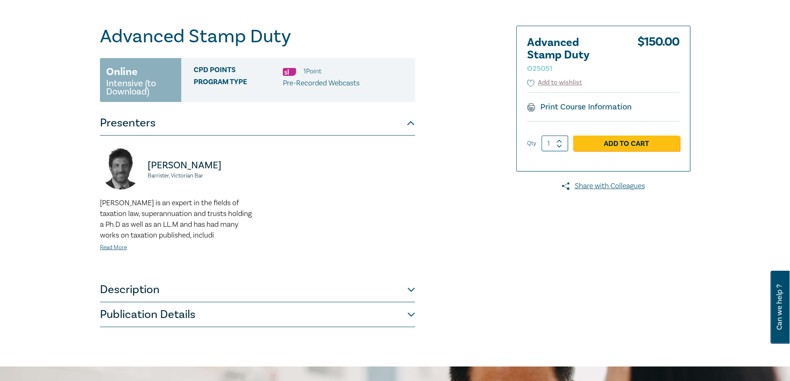
scroll to position [249, 0]
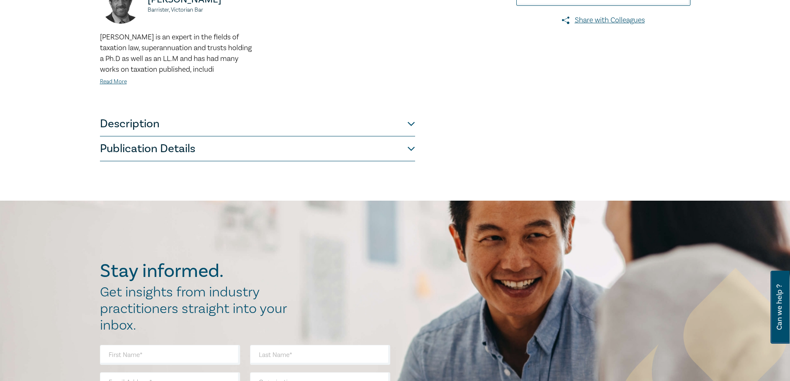
click at [263, 147] on button "Publication Details" at bounding box center [257, 149] width 315 height 25
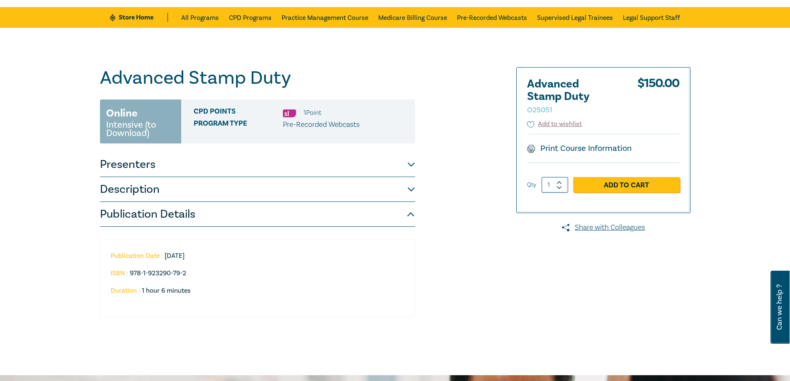
scroll to position [83, 0]
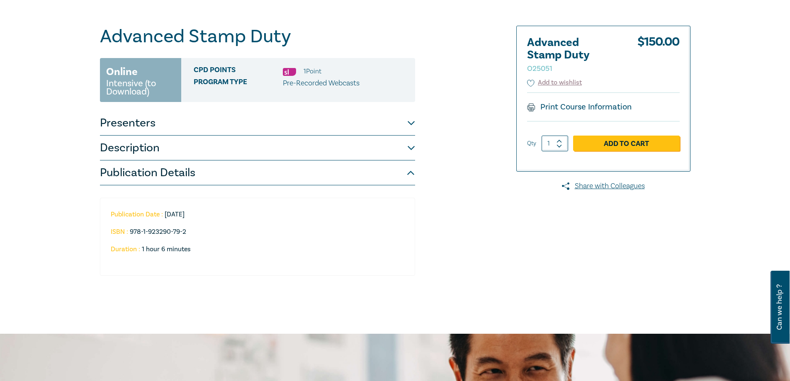
click at [176, 143] on button "Description" at bounding box center [257, 148] width 315 height 25
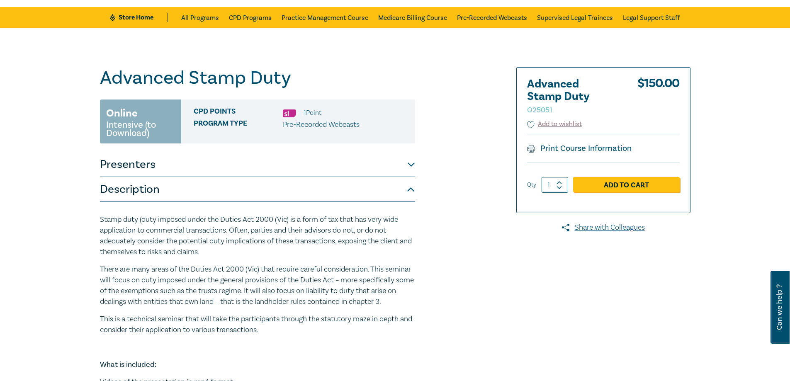
scroll to position [0, 0]
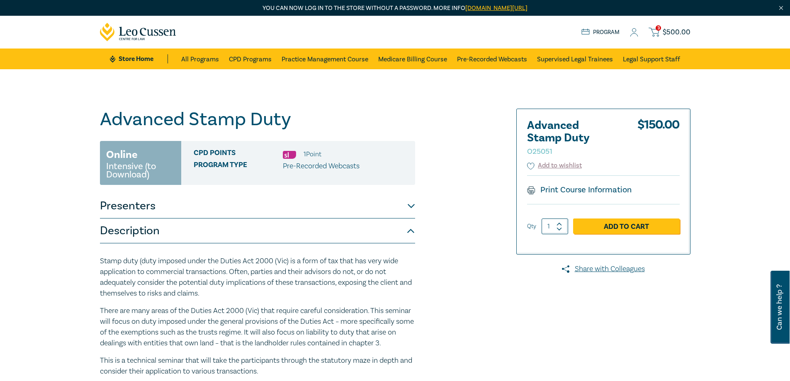
click at [195, 192] on div "Advanced Stamp Duty O25051 Online Intensive (to Download) CPD Points 1 Point Pr…" at bounding box center [257, 300] width 315 height 383
click at [179, 214] on button "Presenters" at bounding box center [257, 206] width 315 height 25
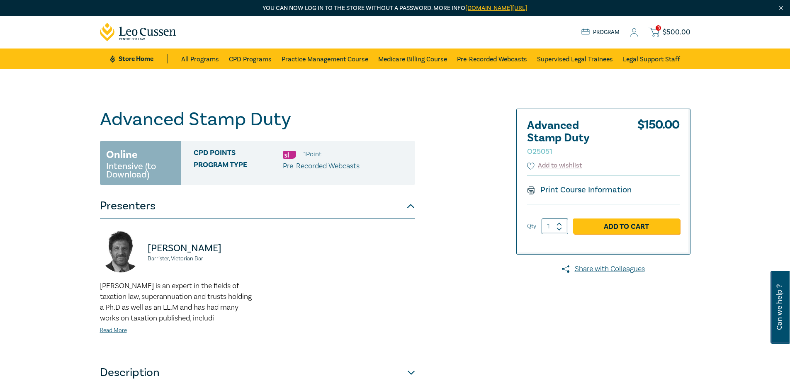
click at [676, 35] on span "$ 500.00" at bounding box center [677, 32] width 28 height 9
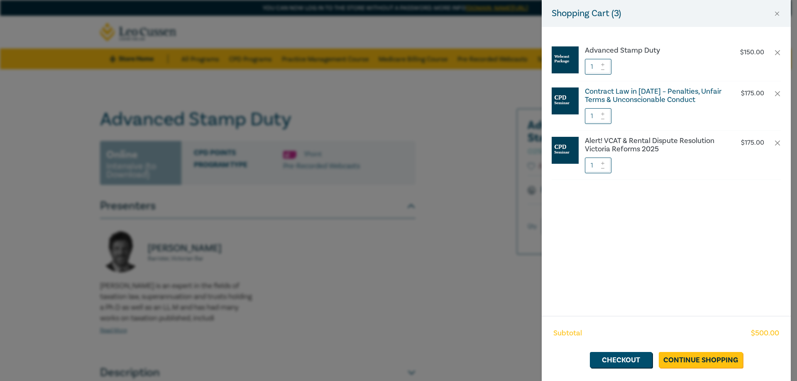
click at [634, 98] on h6 "Contract Law in 2025 – Penalties, Unfair Terms & Unconscionable Conduct" at bounding box center [654, 96] width 138 height 17
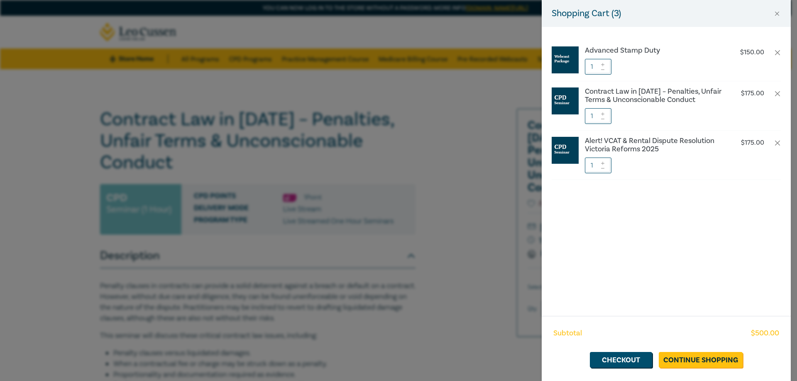
click at [319, 132] on div "Shopping Cart ( 3 ) Advanced Stamp Duty $ 150.00 1 Contract Law in 2025 – Penal…" at bounding box center [398, 190] width 797 height 381
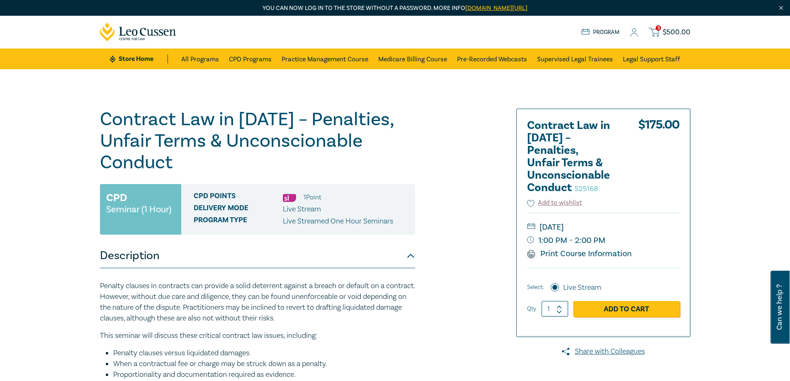
click at [673, 30] on span "$ 500.00" at bounding box center [677, 32] width 28 height 9
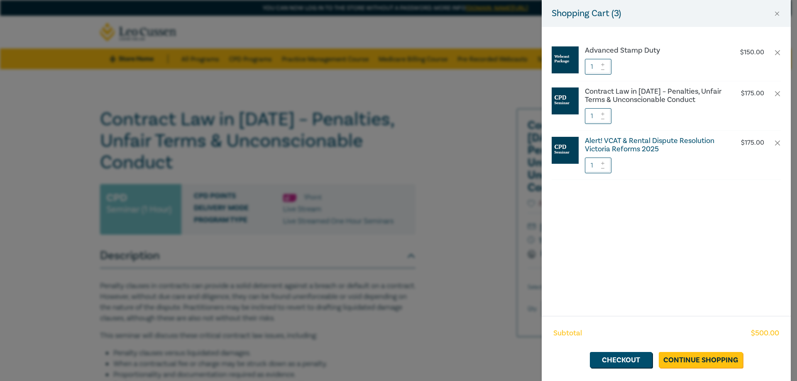
click at [594, 141] on h6 "Alert! VCAT & Rental Dispute Resolution Victoria Reforms 2025" at bounding box center [654, 145] width 138 height 17
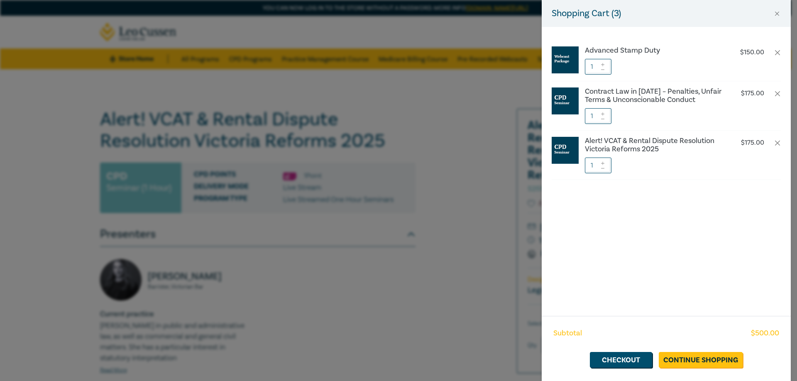
drag, startPoint x: 314, startPoint y: 284, endPoint x: 320, endPoint y: 273, distance: 12.5
click at [320, 273] on div "Shopping Cart ( 3 ) Advanced Stamp Duty $ 150.00 1 Contract Law in 2025 – Penal…" at bounding box center [398, 190] width 797 height 381
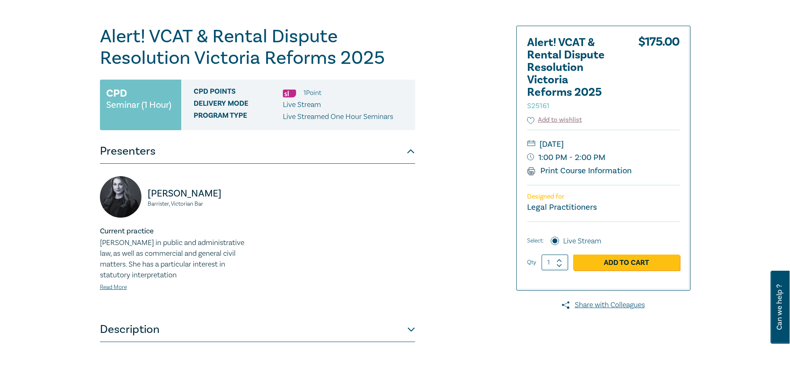
scroll to position [166, 0]
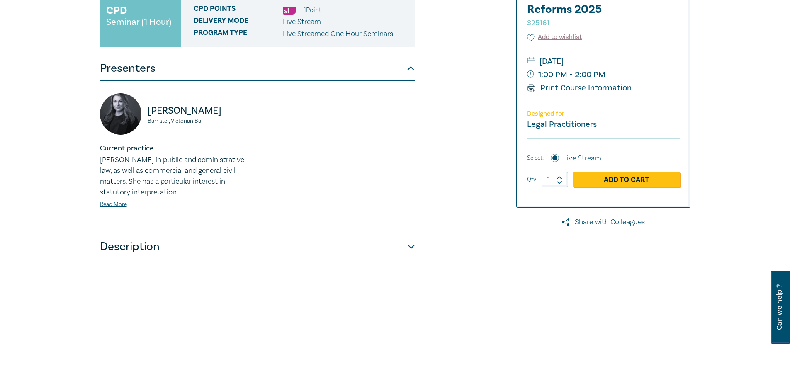
click at [349, 254] on button "Description" at bounding box center [257, 246] width 315 height 25
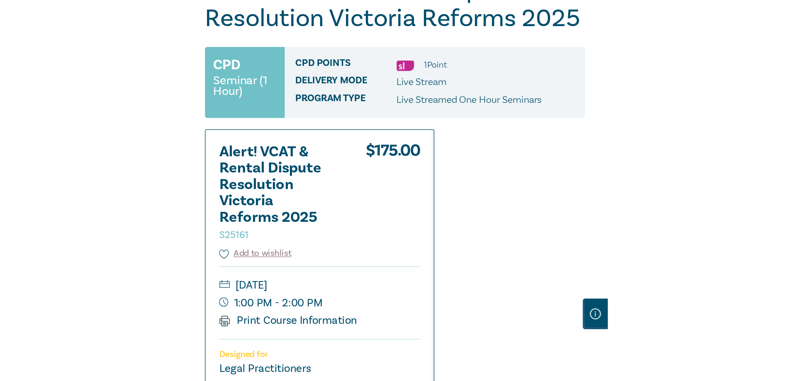
scroll to position [0, 0]
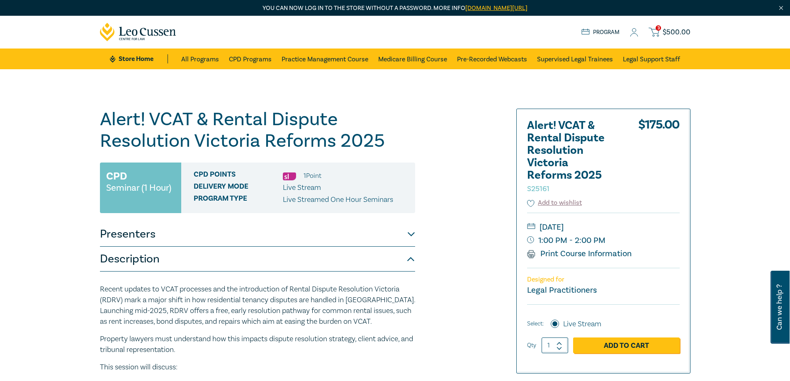
click at [684, 28] on span "$ 500.00" at bounding box center [677, 32] width 28 height 9
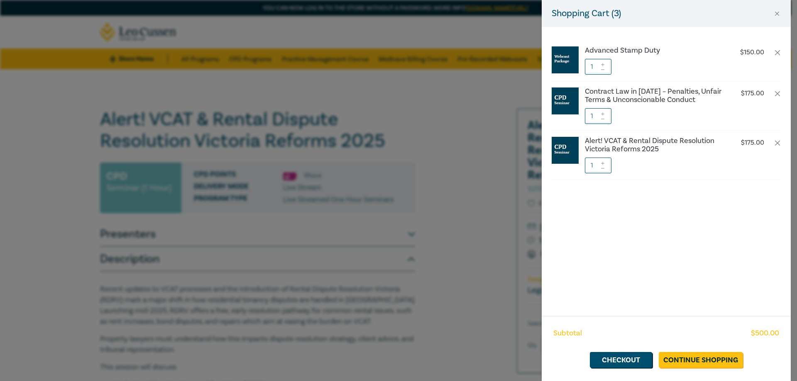
click at [570, 154] on img at bounding box center [564, 150] width 27 height 27
click at [593, 147] on h6 "Alert! VCAT & Rental Dispute Resolution Victoria Reforms 2025" at bounding box center [654, 145] width 138 height 17
click at [619, 148] on h6 "Alert! VCAT & Rental Dispute Resolution Victoria Reforms 2025" at bounding box center [654, 145] width 138 height 17
click at [438, 167] on div "Shopping Cart ( 3 ) Advanced Stamp Duty $ 150.00 1 Contract Law in 2025 – Penal…" at bounding box center [398, 190] width 797 height 381
